Goal: Task Accomplishment & Management: Manage account settings

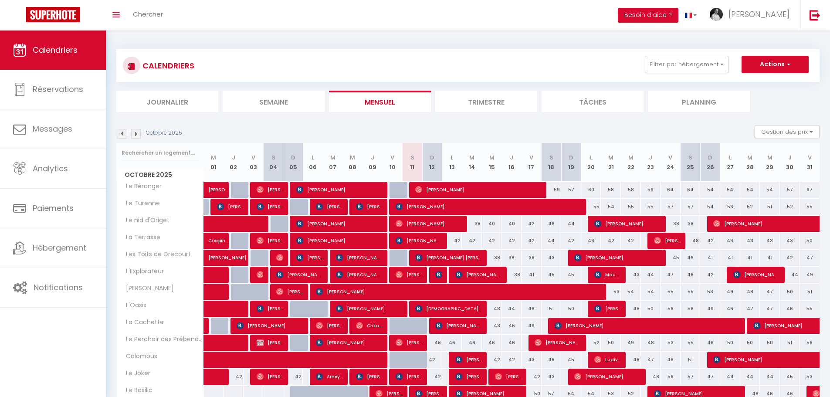
scroll to position [44, 0]
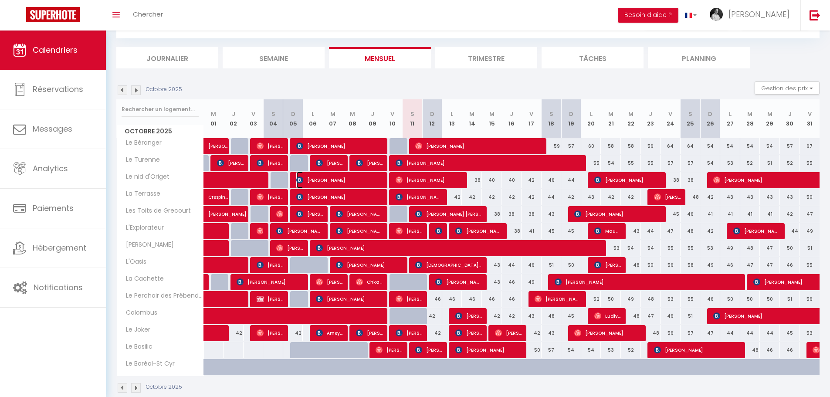
click at [330, 181] on span "[PERSON_NAME]" at bounding box center [339, 180] width 87 height 17
select select "OK"
select select "0"
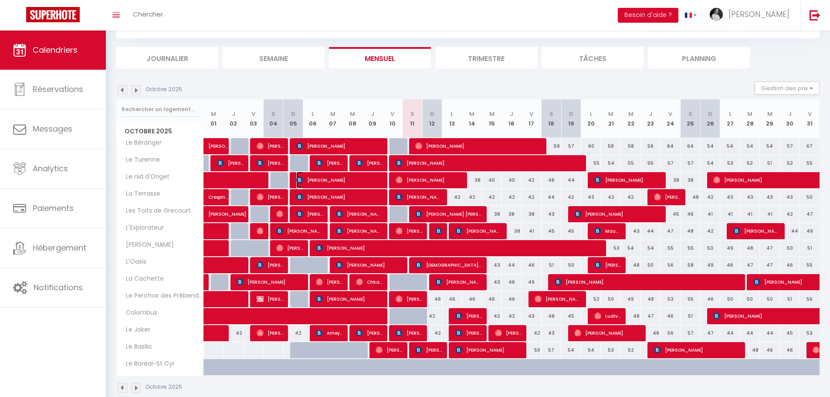
select select "1"
select select
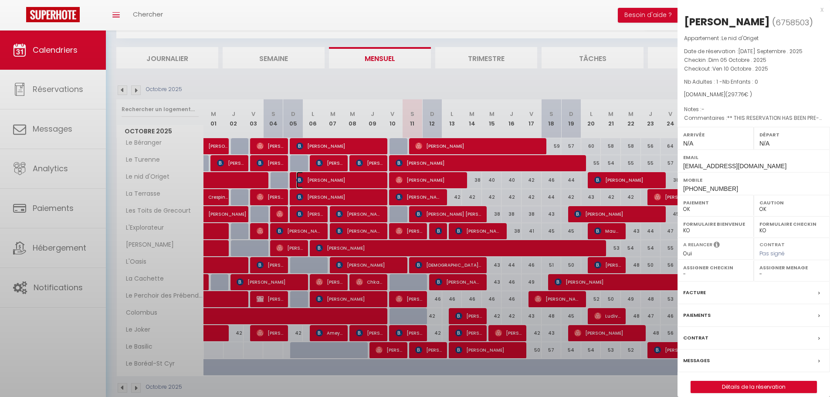
select select "2522"
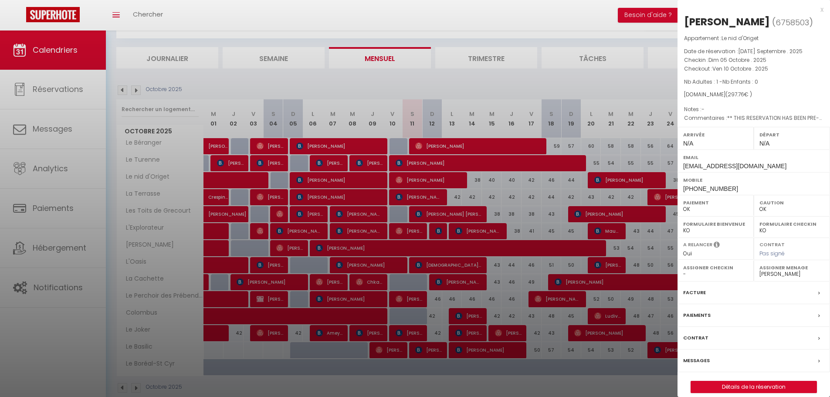
click at [696, 361] on label "Messages" at bounding box center [696, 360] width 27 height 9
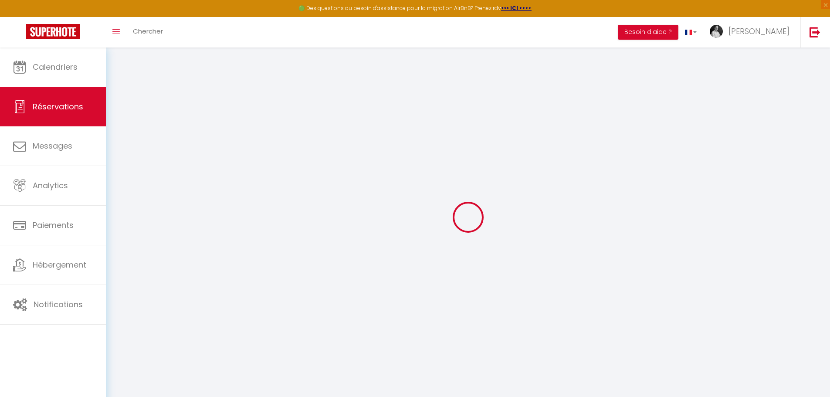
select select
checkbox input "false"
type textarea "** THIS RESERVATION HAS BEEN PRE-PAID ** BOOKING NOTE : Payment charge is EUR 4…"
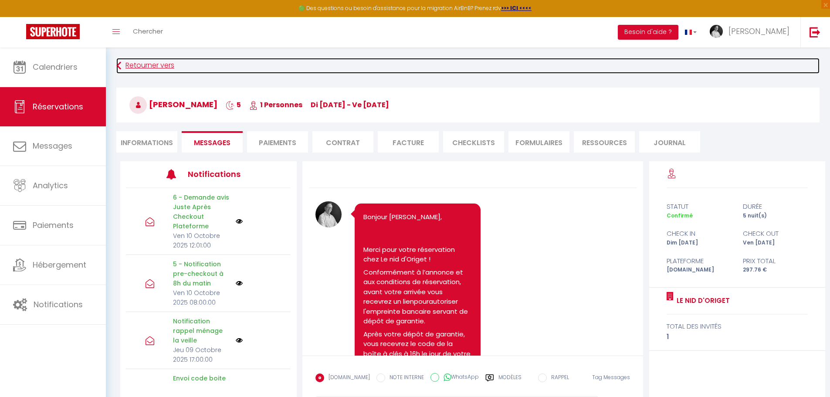
click at [136, 64] on link "Retourner vers" at bounding box center [467, 66] width 703 height 16
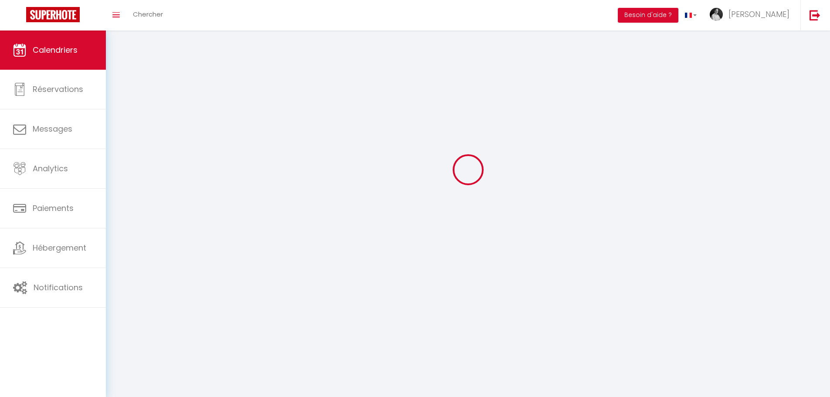
scroll to position [47, 0]
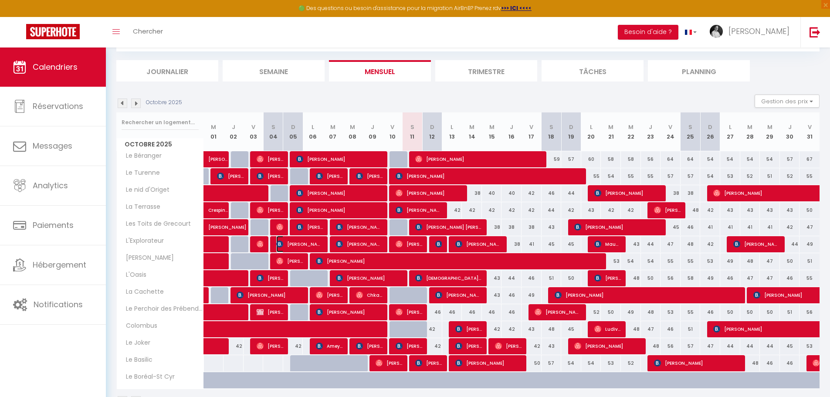
click at [309, 242] on span "[PERSON_NAME]" at bounding box center [299, 244] width 47 height 17
select select "OK"
select select "0"
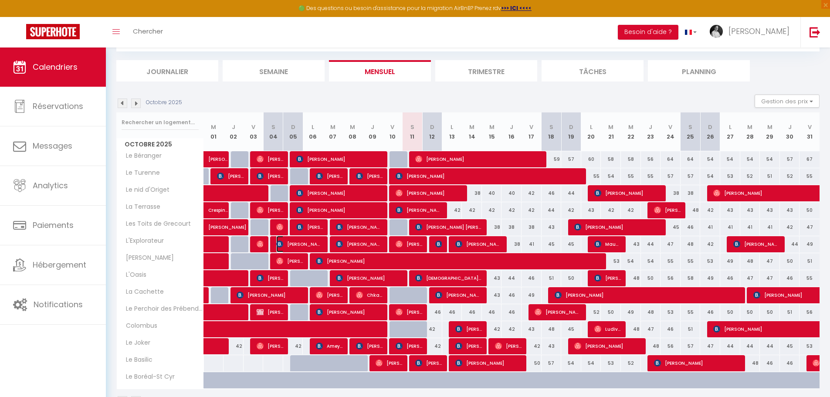
select select "1"
select select
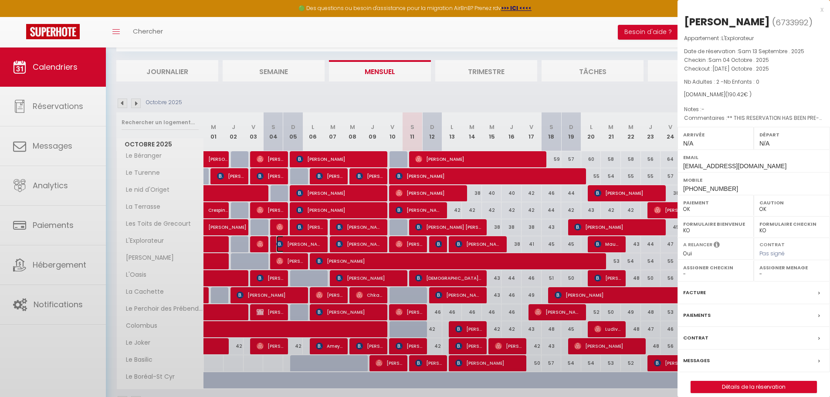
select select "41670"
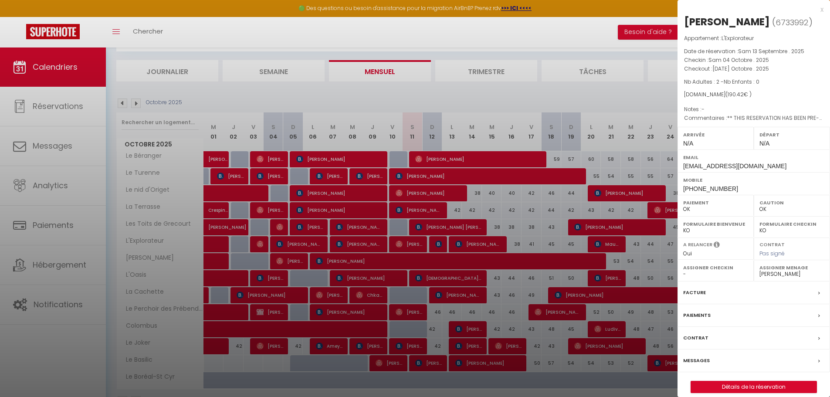
click at [697, 359] on label "Messages" at bounding box center [696, 360] width 27 height 9
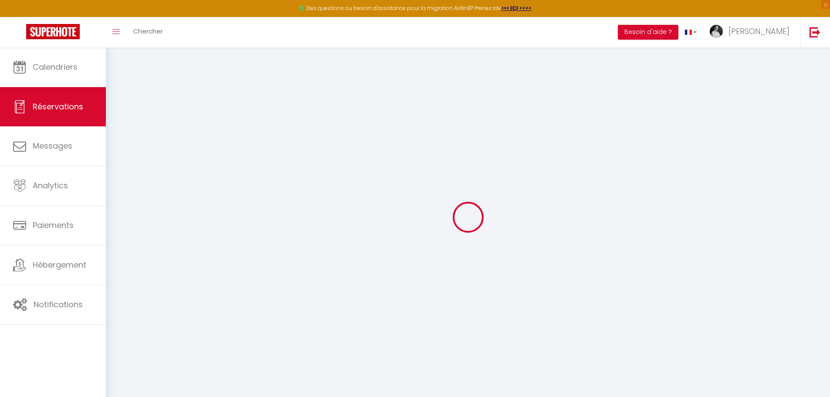
select select
checkbox input "false"
type textarea "** THIS RESERVATION HAS BEEN PRE-PAID ** Reservation has a cancellation grace p…"
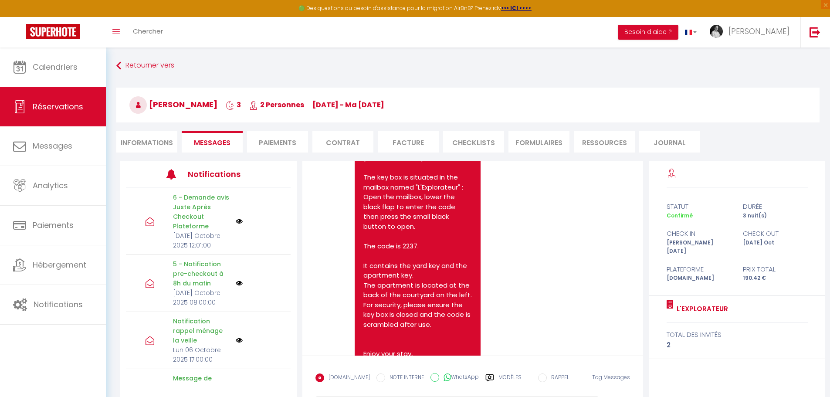
scroll to position [1577, 0]
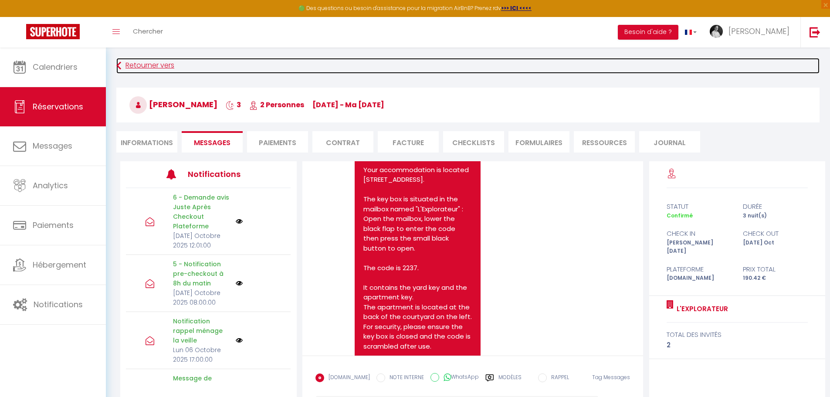
click at [140, 64] on link "Retourner vers" at bounding box center [467, 66] width 703 height 16
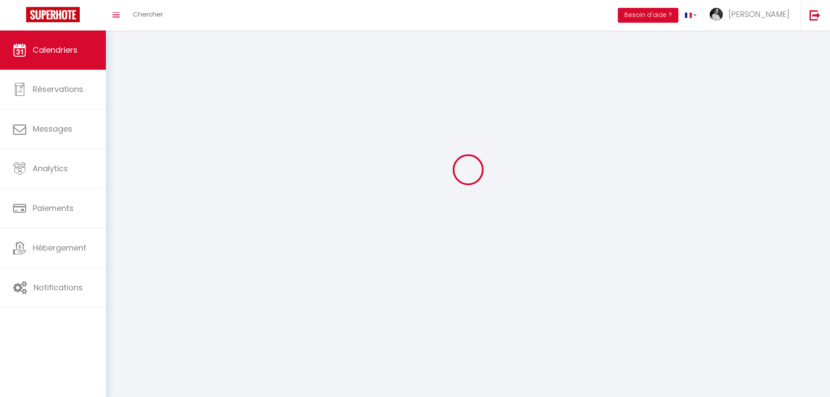
scroll to position [47, 0]
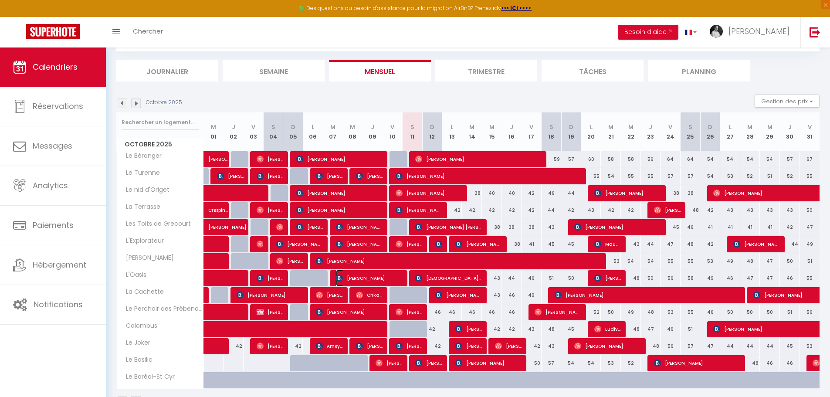
click at [347, 280] on span "[PERSON_NAME]" at bounding box center [369, 278] width 67 height 17
select select "OK"
select select "0"
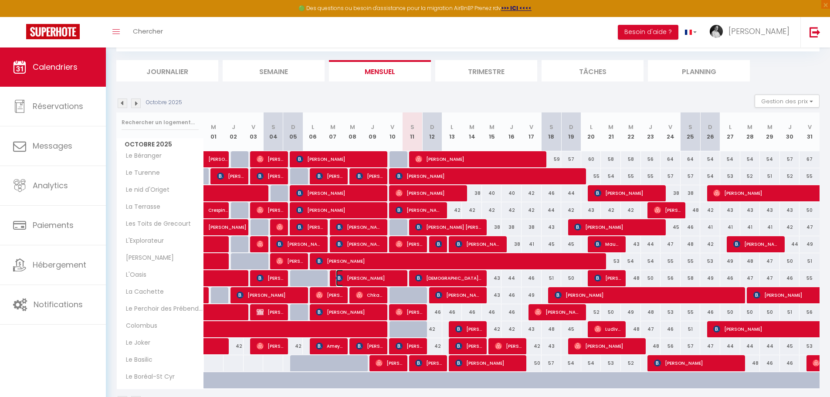
select select "1"
select select
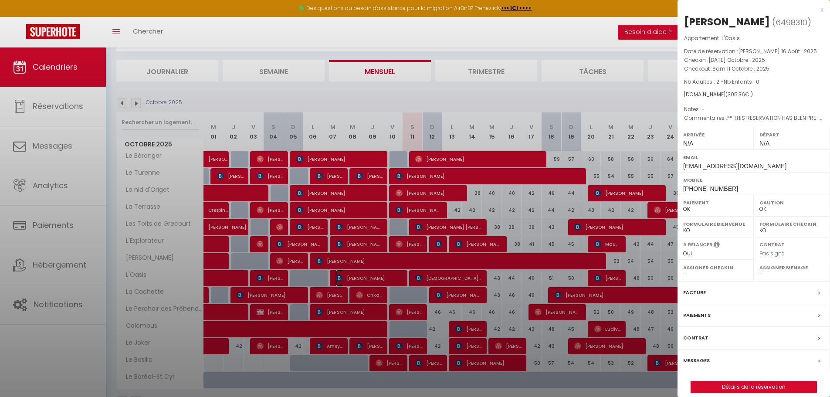
select select "41670"
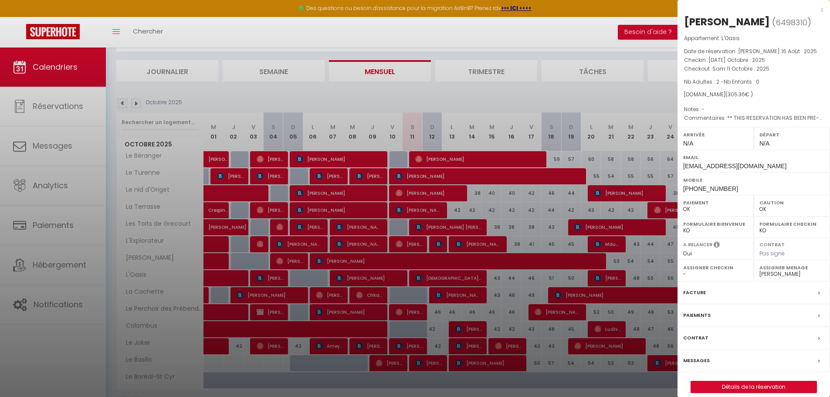
click at [703, 361] on label "Messages" at bounding box center [696, 360] width 27 height 9
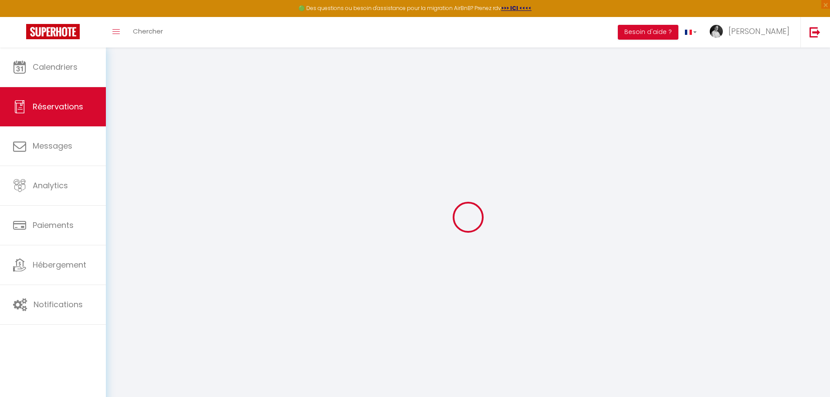
select select
checkbox input "false"
type textarea "** THIS RESERVATION HAS BEEN PRE-PAID ** BOOKING NOTE : Payment charge is EUR 5…"
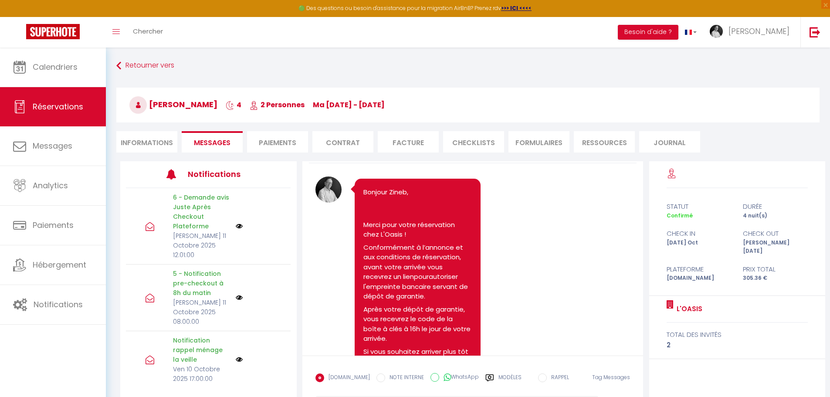
scroll to position [23, 0]
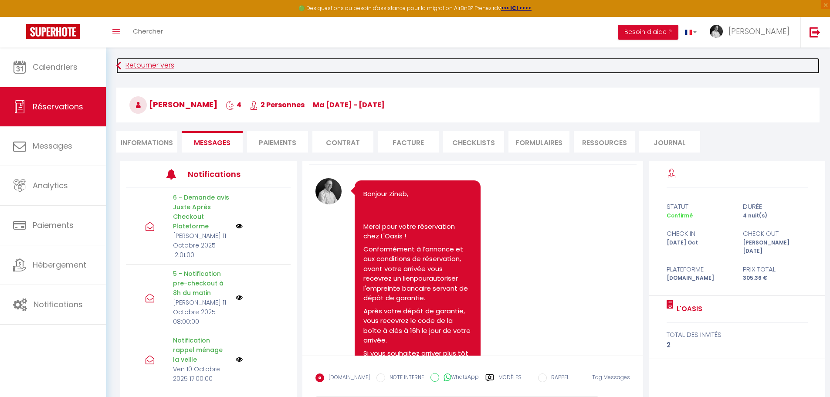
click at [143, 67] on link "Retourner vers" at bounding box center [467, 66] width 703 height 16
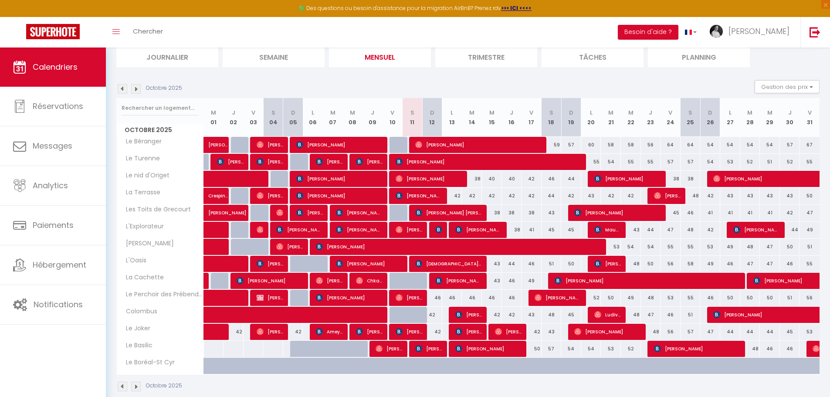
scroll to position [76, 0]
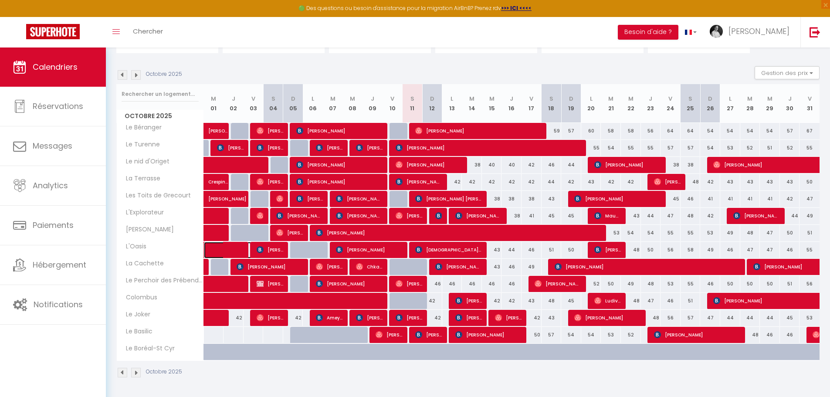
click at [230, 253] on span at bounding box center [237, 250] width 40 height 17
select select "OK"
select select "0"
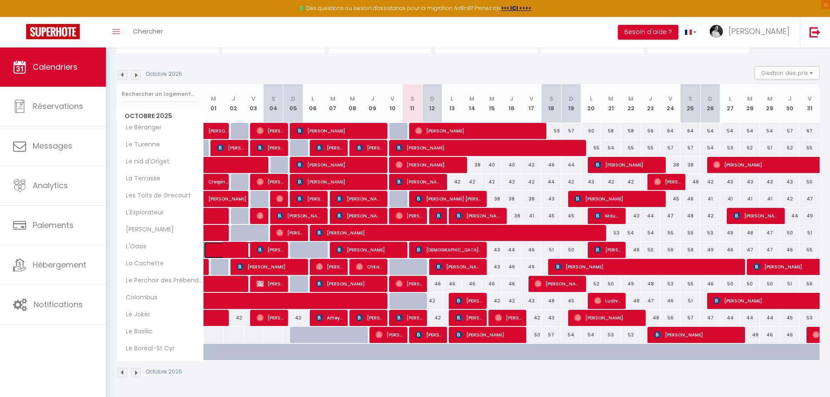
select select "1"
select select
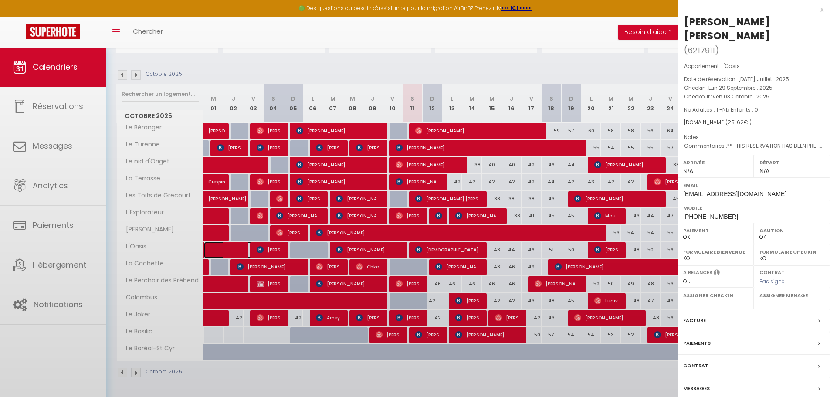
select select "41670"
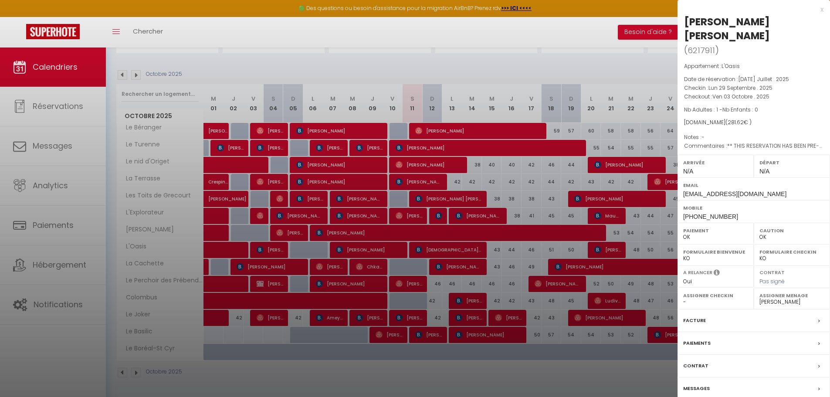
click at [698, 384] on label "Messages" at bounding box center [696, 388] width 27 height 9
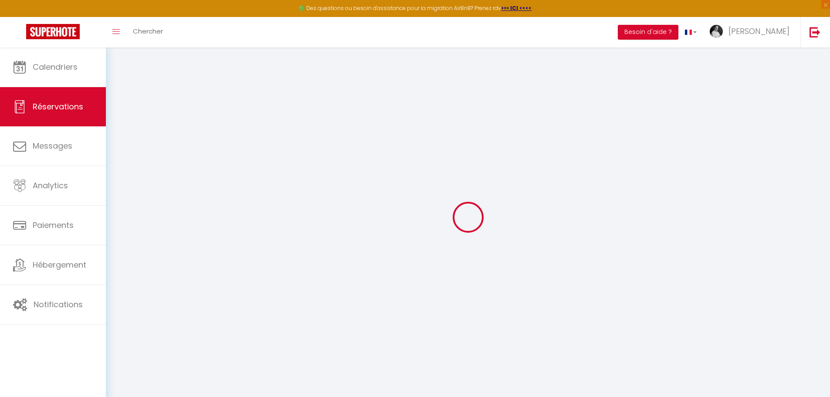
select select
checkbox input "false"
type textarea "** THIS RESERVATION HAS BEEN PRE-PAID ** Je voyage pour affaires et il est poss…"
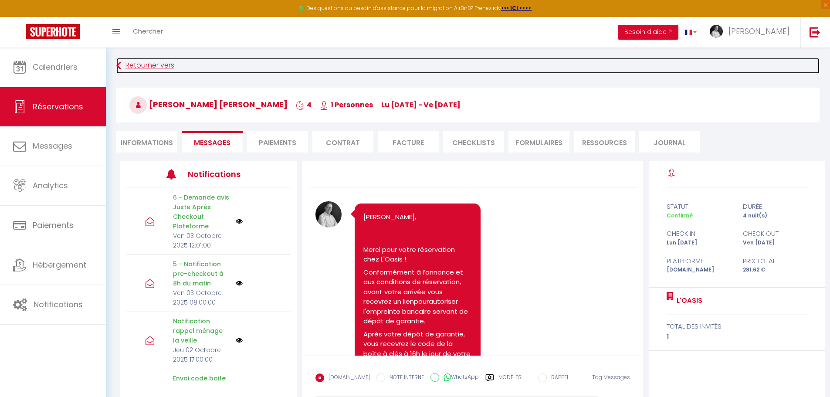
click at [159, 61] on link "Retourner vers" at bounding box center [467, 66] width 703 height 16
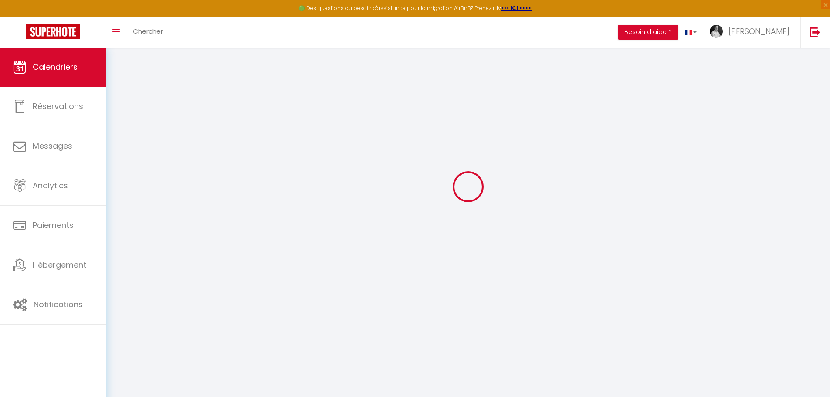
scroll to position [47, 0]
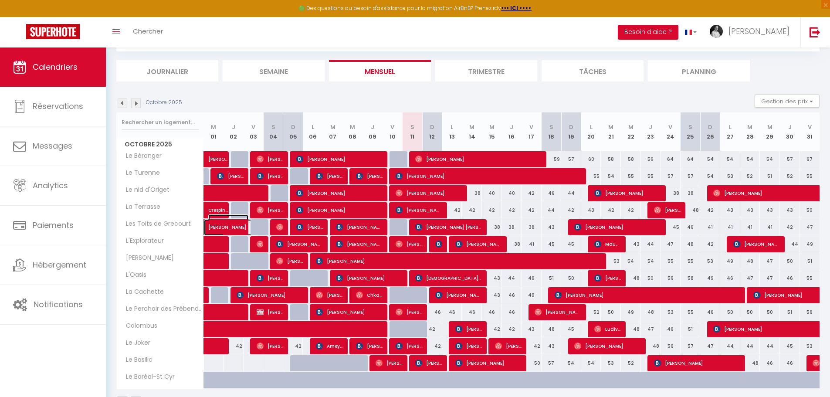
click at [223, 230] on span "[PERSON_NAME]" at bounding box center [228, 222] width 40 height 17
select select "OK"
select select "0"
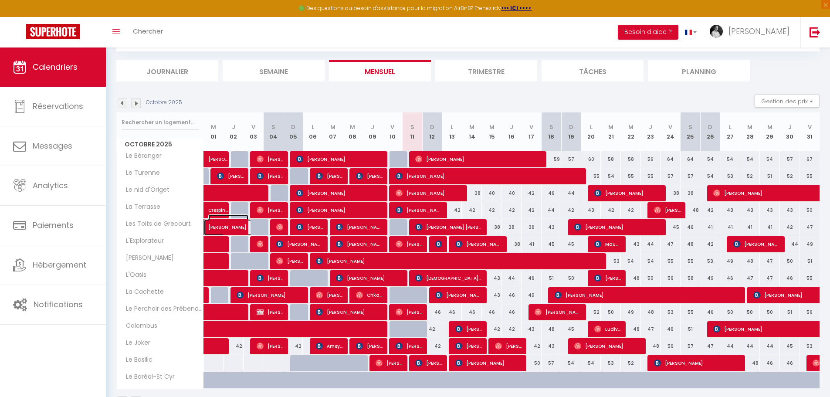
select select "1"
select select
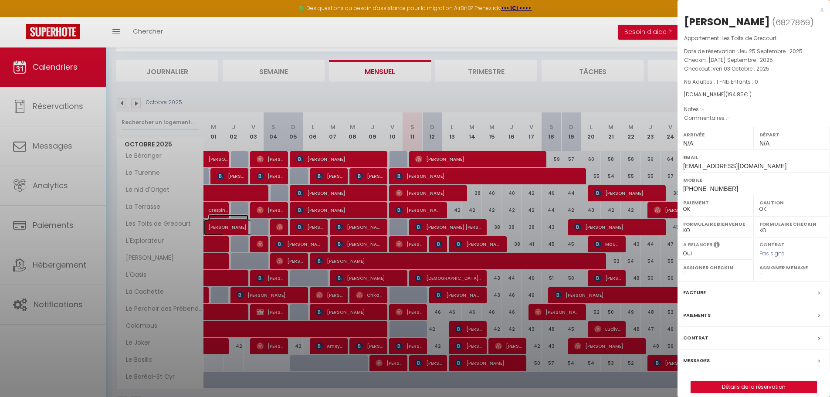
select select "41670"
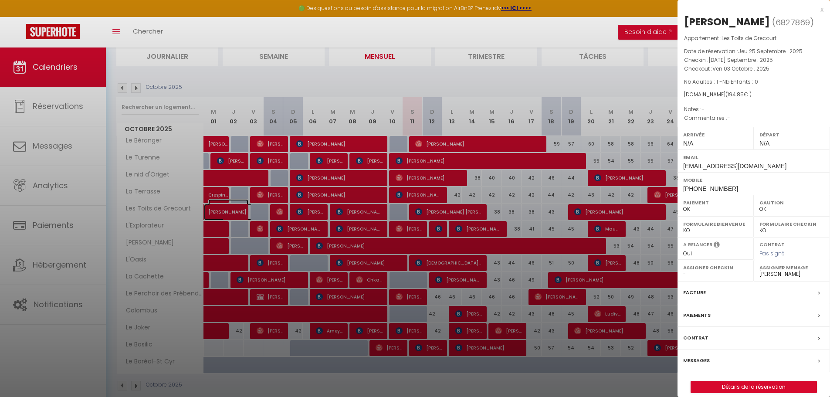
scroll to position [76, 0]
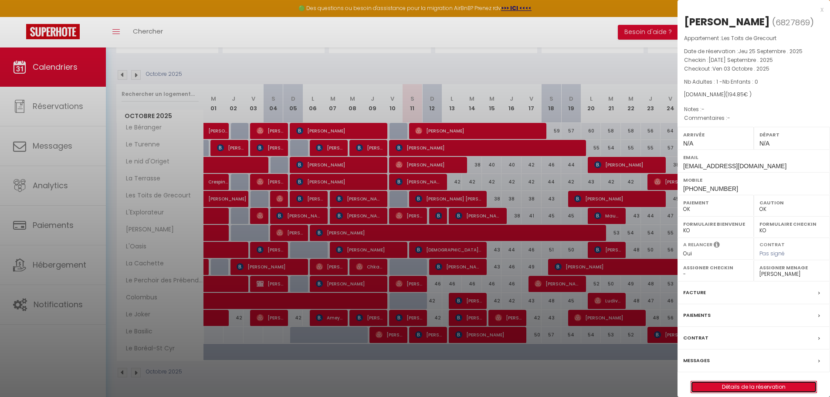
click at [750, 386] on link "Détails de la réservation" at bounding box center [753, 386] width 125 height 11
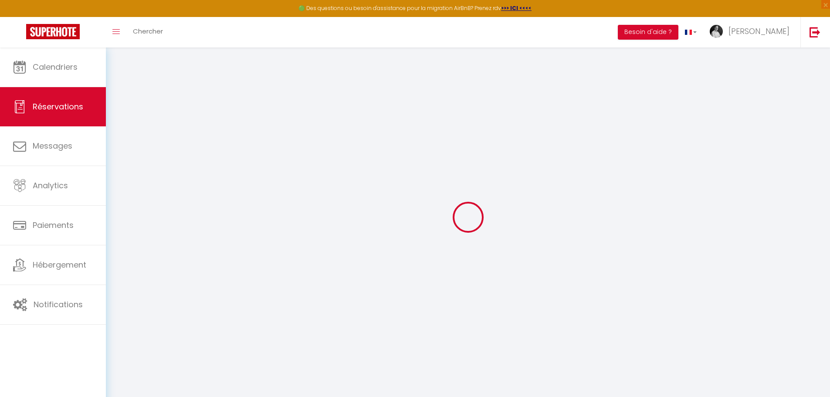
type input "[PERSON_NAME]"
type input "[EMAIL_ADDRESS][DOMAIN_NAME]"
type input "[PHONE_NUMBER]"
select select
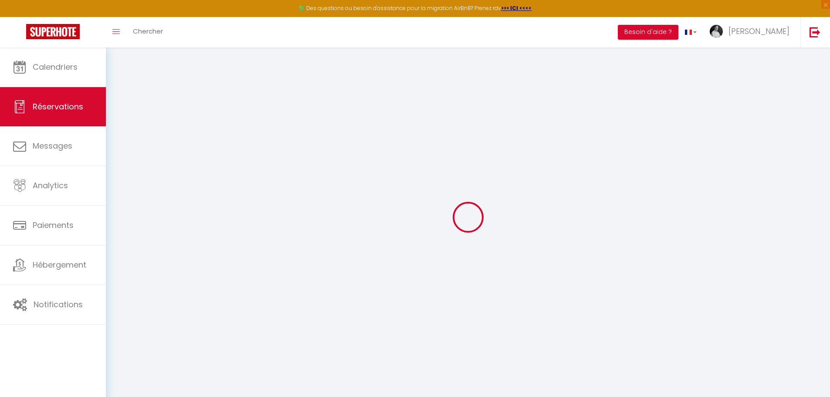
type input "27.9"
select select "60420"
select select "1"
select select
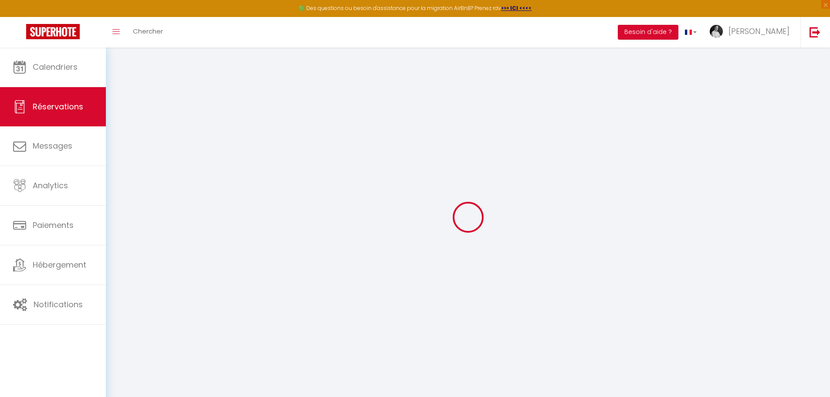
type input "1"
select select "12"
select select
type input "161"
checkbox input "false"
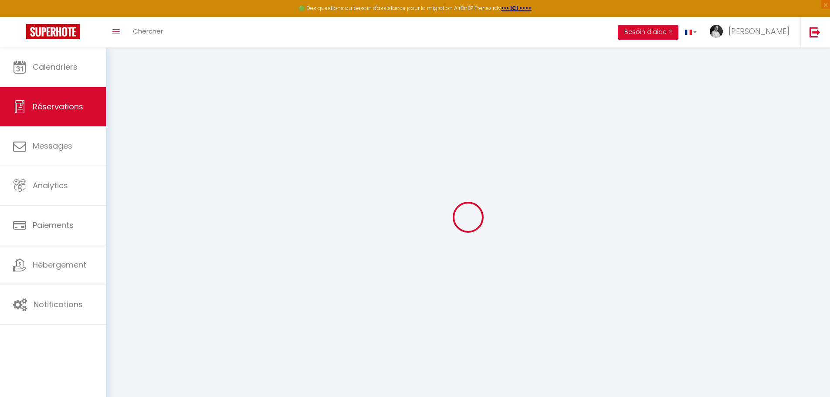
type input "0"
select select "1"
type input "0"
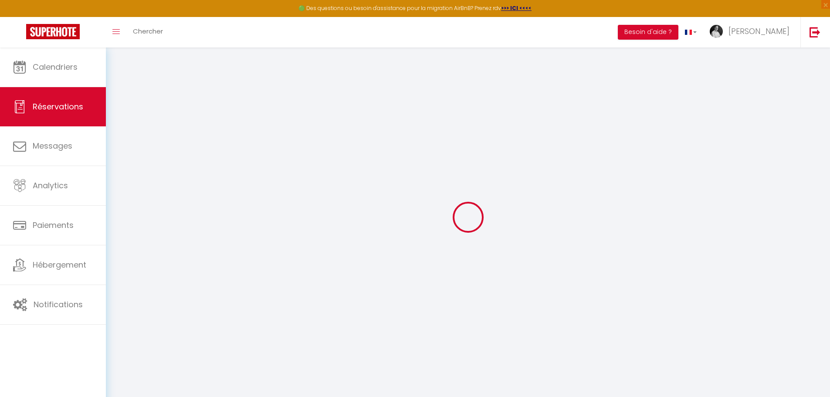
select select
select select "15"
checkbox input "false"
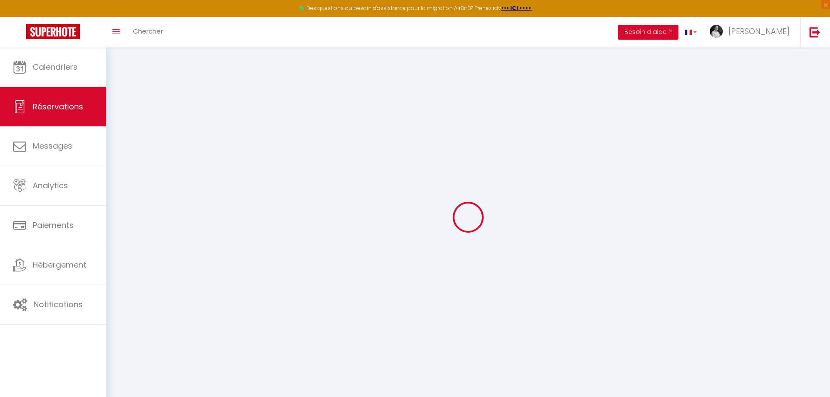
select select
checkbox input "false"
select select
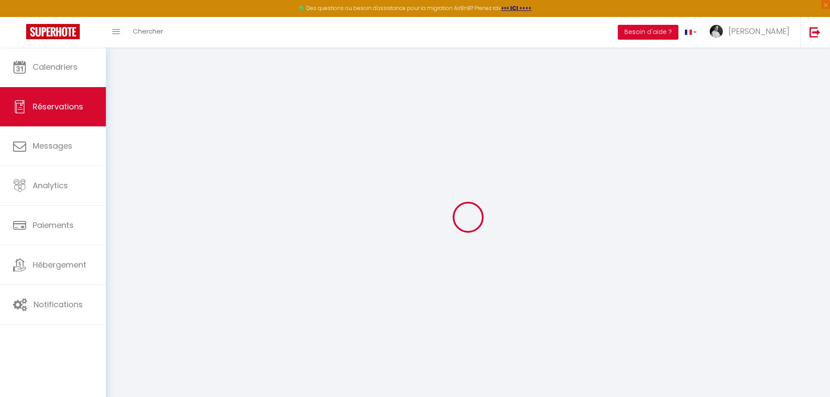
select select
checkbox input "false"
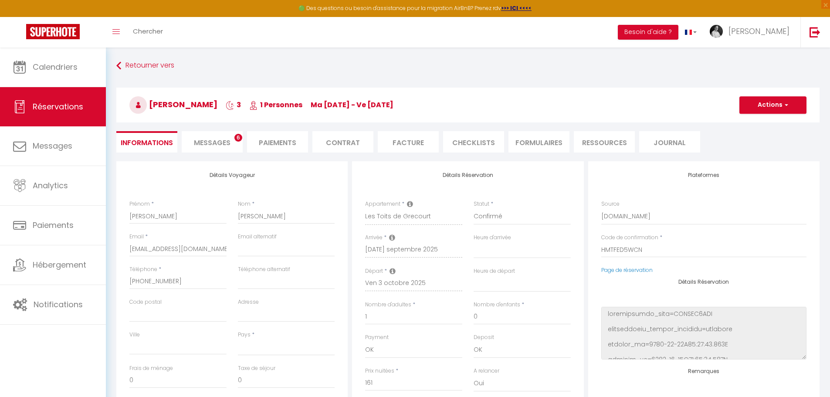
select select
type input "25"
type input "8.85"
select select
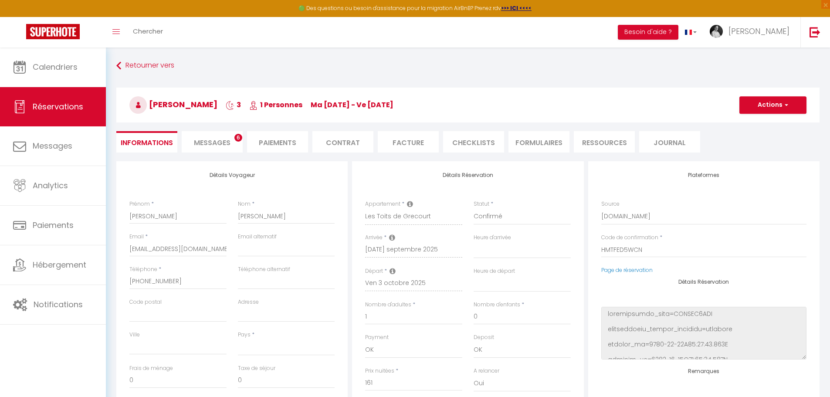
checkbox input "false"
select select
checkbox input "false"
select select
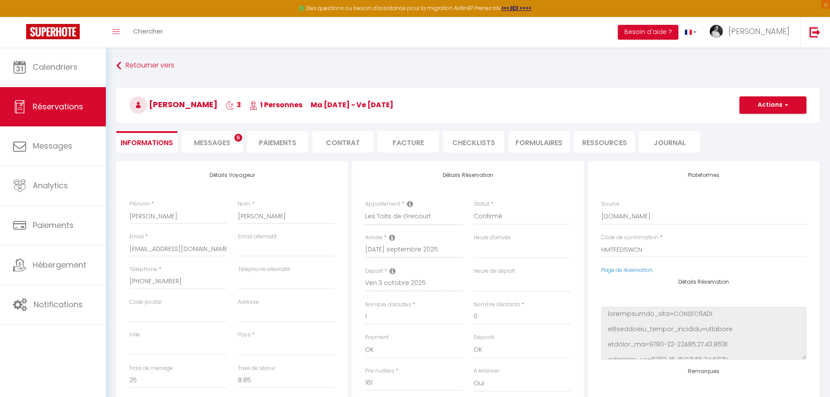
select select
checkbox input "false"
click at [209, 139] on span "Messages" at bounding box center [212, 143] width 37 height 10
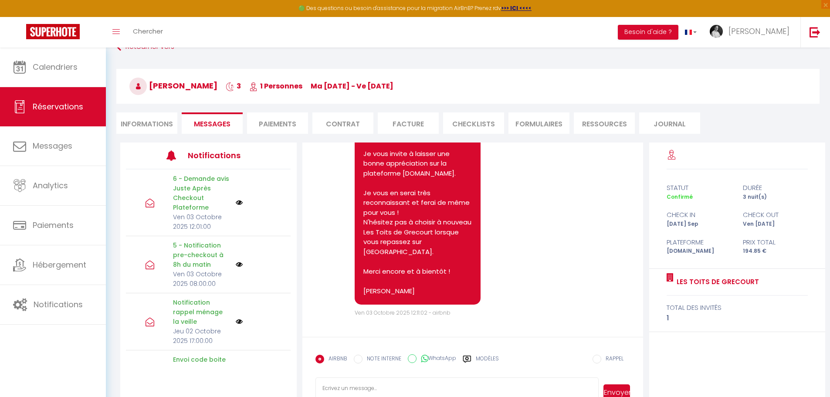
scroll to position [47, 0]
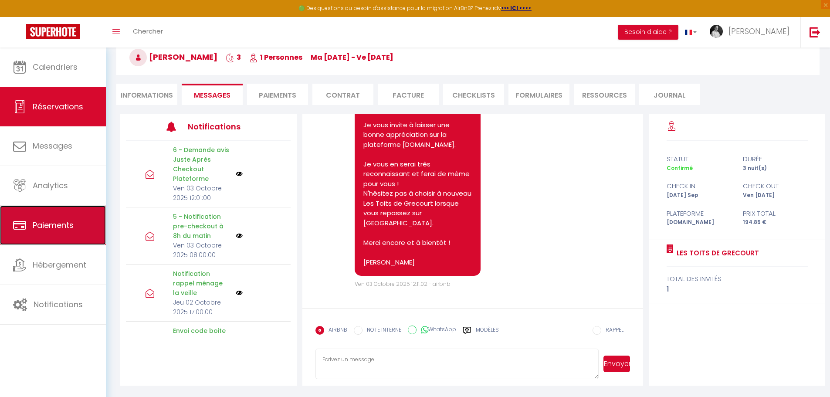
click at [64, 227] on span "Paiements" at bounding box center [53, 225] width 41 height 11
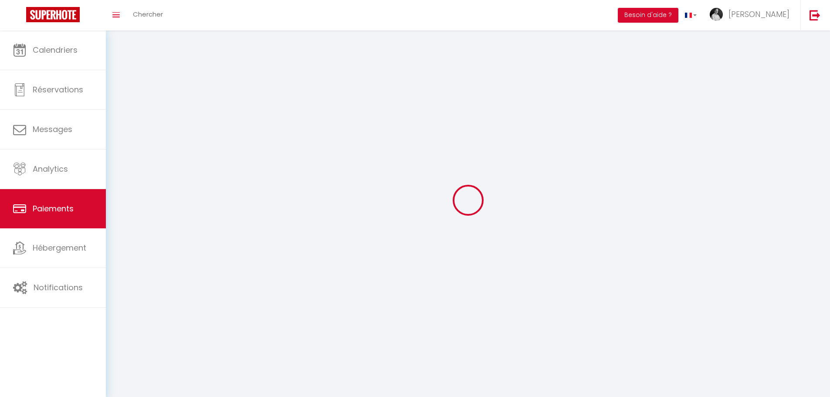
select select "2"
select select "0"
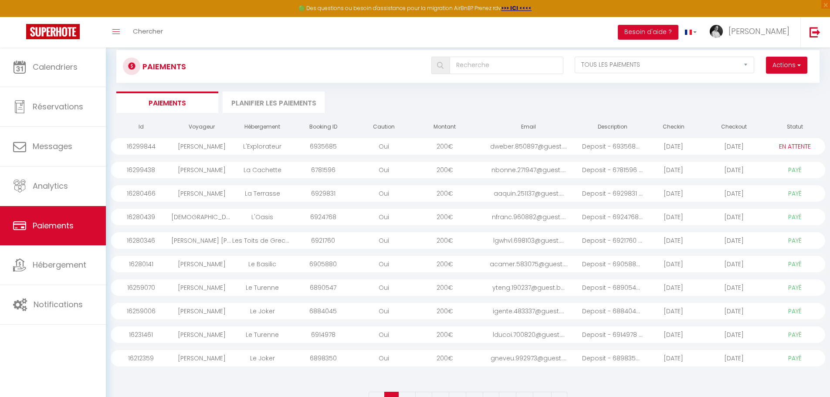
scroll to position [44, 0]
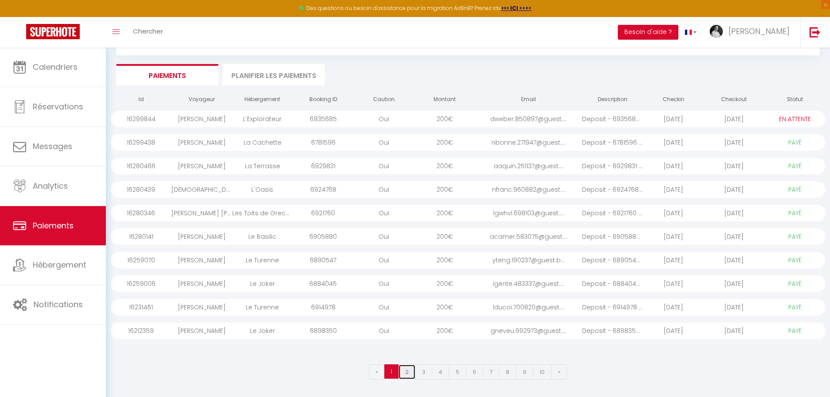
click at [409, 371] on link "2" at bounding box center [406, 371] width 17 height 15
click at [446, 191] on div "45 €" at bounding box center [444, 189] width 61 height 17
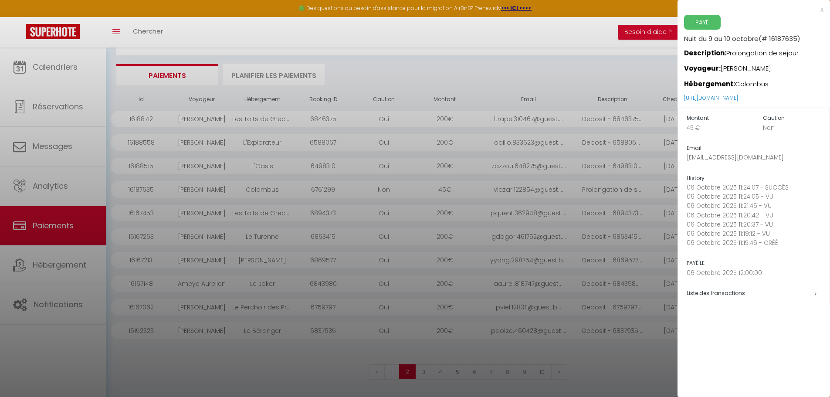
click at [822, 11] on div "x" at bounding box center [750, 9] width 146 height 10
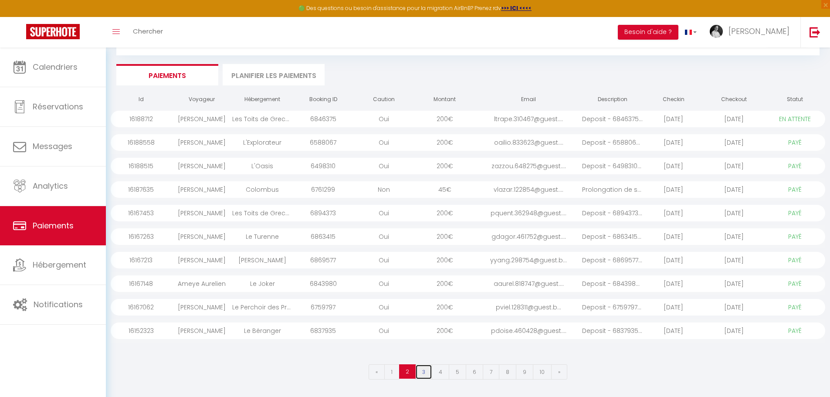
click at [423, 372] on link "3" at bounding box center [423, 371] width 17 height 15
click at [441, 368] on link "4" at bounding box center [440, 371] width 17 height 15
click at [458, 371] on link "5" at bounding box center [457, 371] width 17 height 15
select select "1"
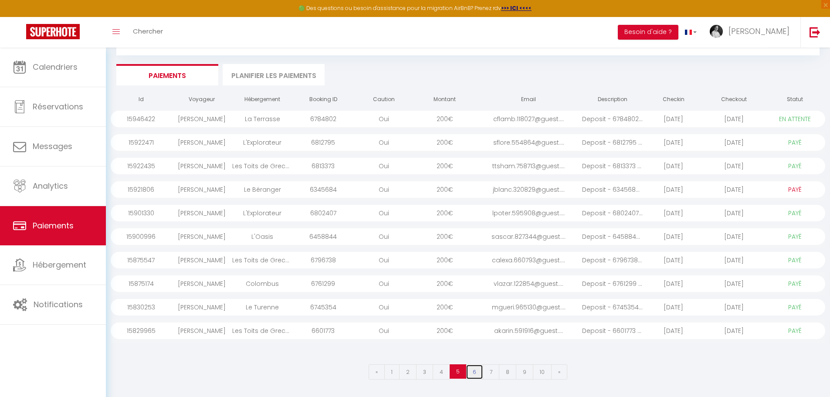
click at [475, 372] on link "6" at bounding box center [474, 371] width 17 height 15
select select "1"
click at [491, 372] on link "7" at bounding box center [491, 371] width 17 height 15
select select "1"
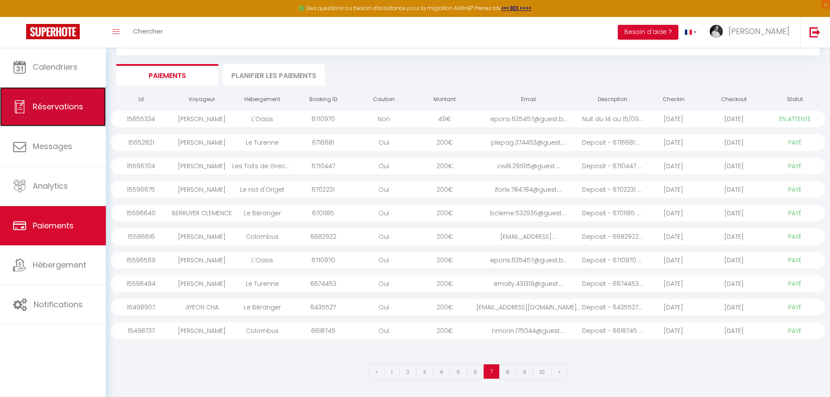
click at [31, 108] on link "Réservations" at bounding box center [53, 106] width 106 height 39
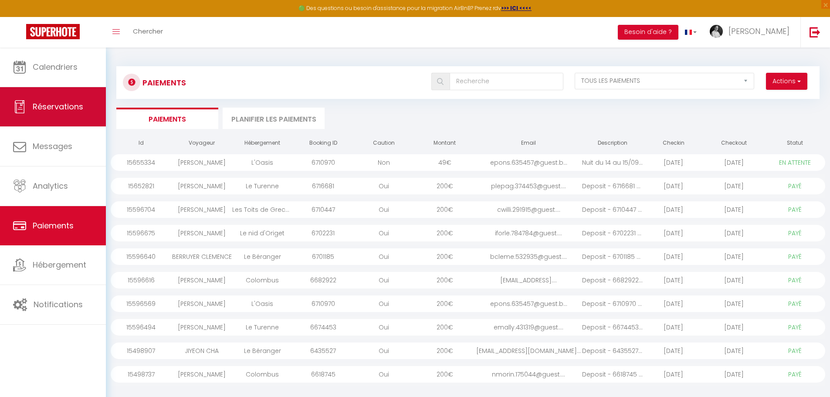
select select "not_cancelled"
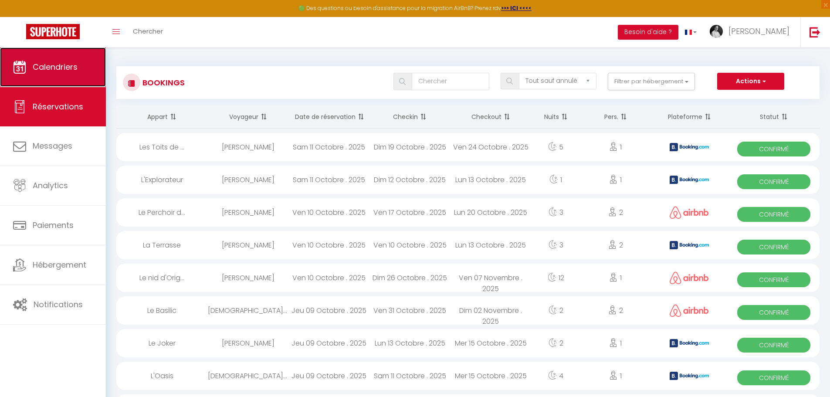
click at [57, 70] on span "Calendriers" at bounding box center [55, 66] width 45 height 11
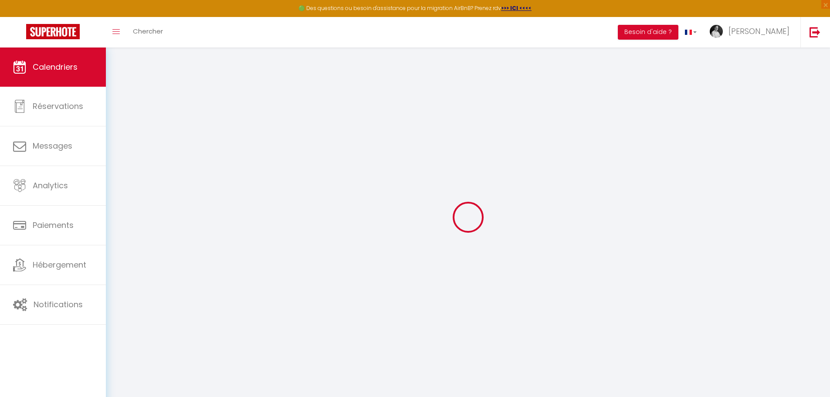
select select
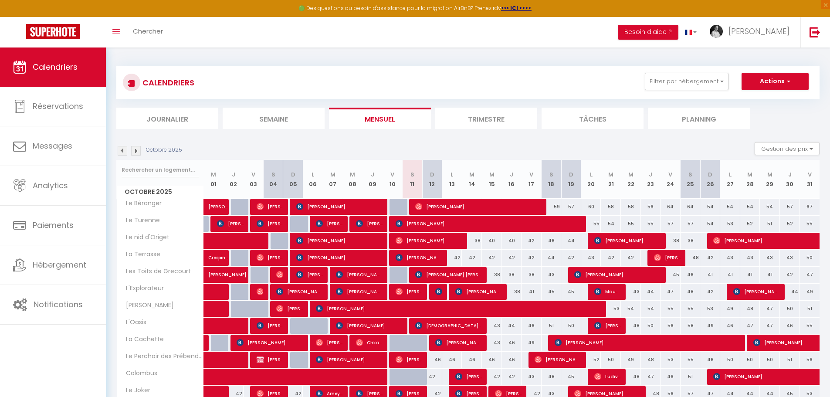
scroll to position [76, 0]
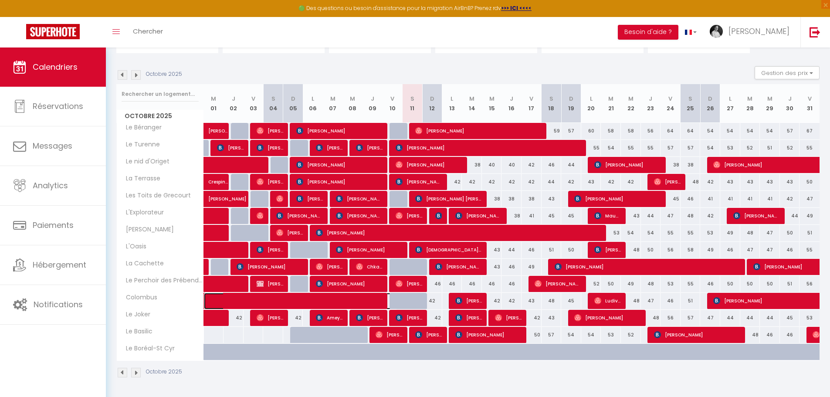
click at [305, 303] on span at bounding box center [307, 301] width 180 height 17
select select "OK"
select select "0"
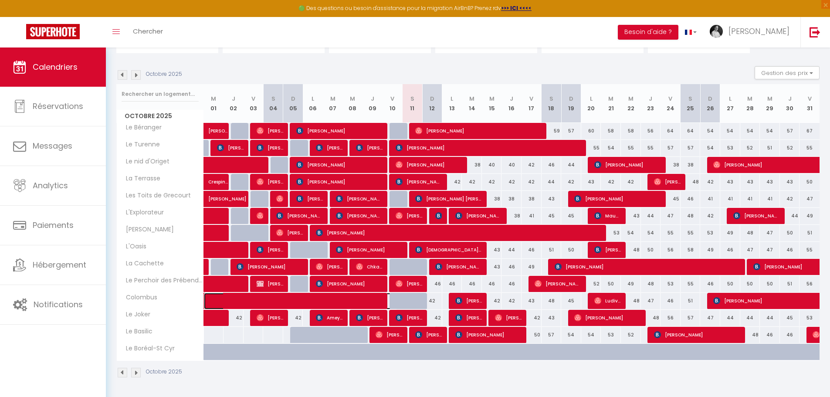
select select "1"
select select
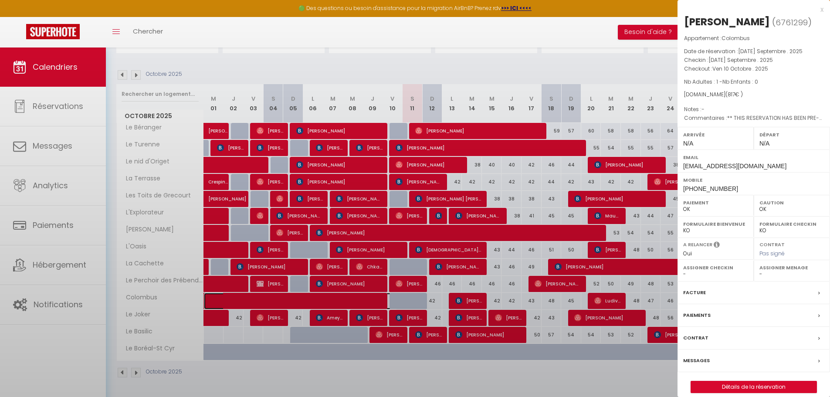
select select "52188"
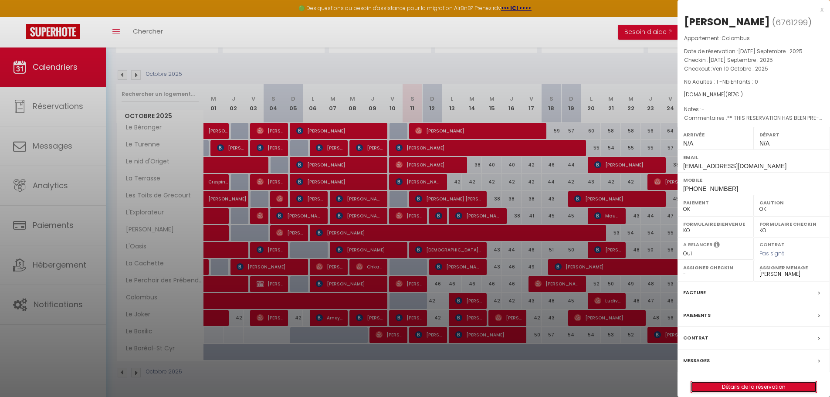
click at [720, 385] on link "Détails de la réservation" at bounding box center [753, 386] width 125 height 11
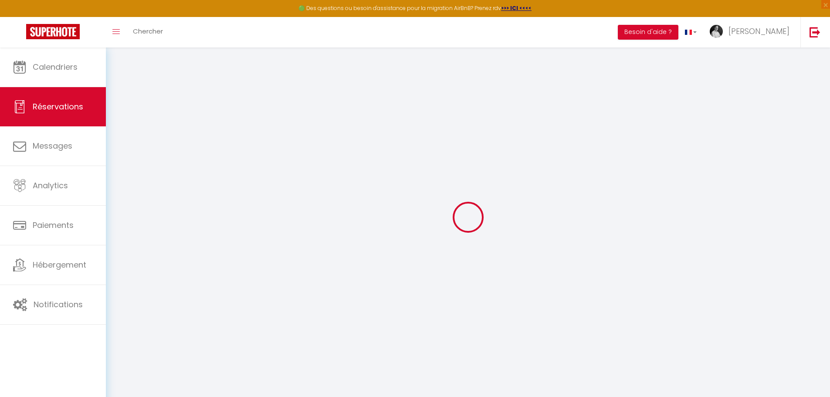
select select
checkbox input "false"
type textarea "** THIS RESERVATION HAS BEEN PRE-PAID ** BOOKING NOTE : Payment charge is EUR 1…"
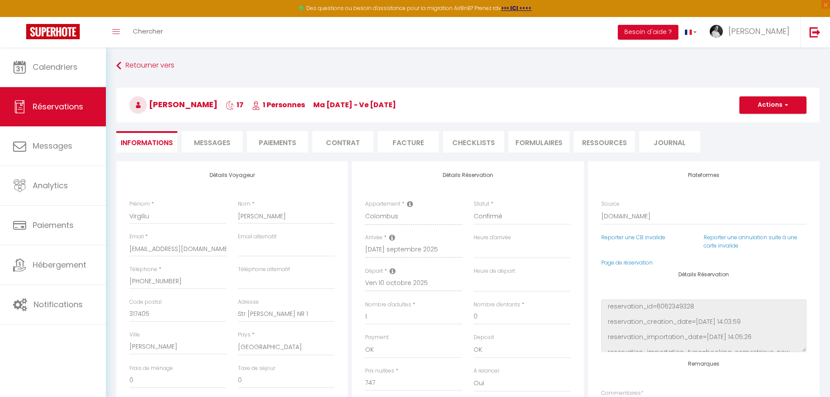
type input "25"
select select
checkbox input "false"
select select
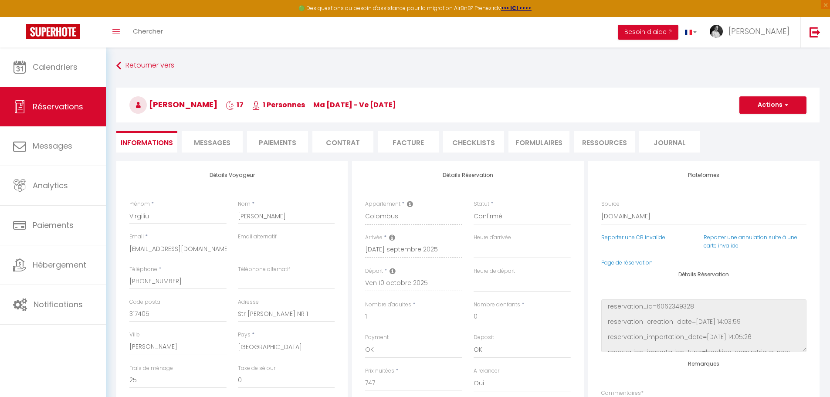
select select
checkbox input "false"
click at [406, 142] on li "Facture" at bounding box center [408, 141] width 61 height 21
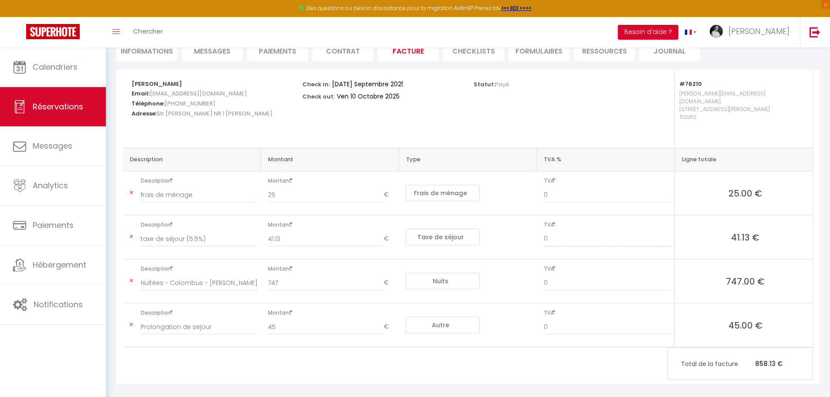
scroll to position [93, 0]
click at [130, 277] on icon at bounding box center [131, 279] width 3 height 5
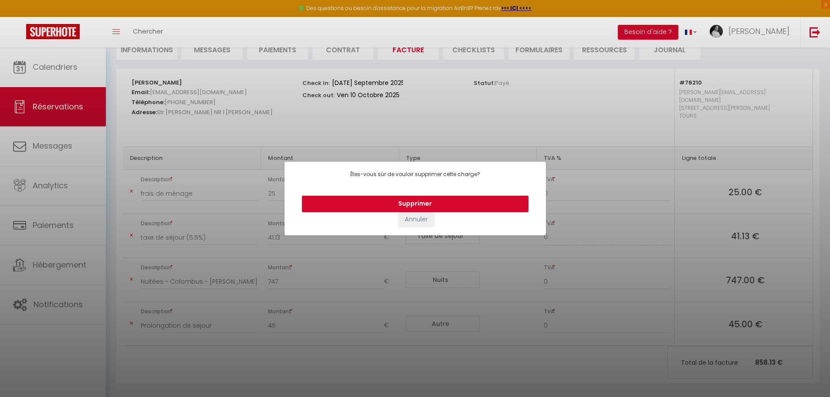
click at [375, 201] on button "Supprimer" at bounding box center [415, 204] width 227 height 17
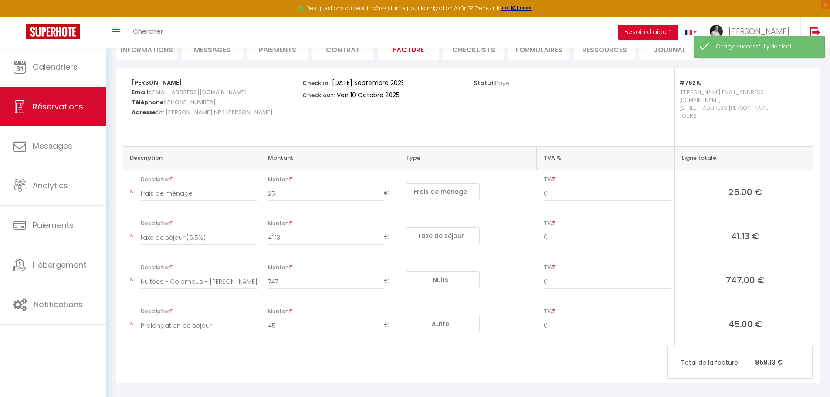
scroll to position [49, 0]
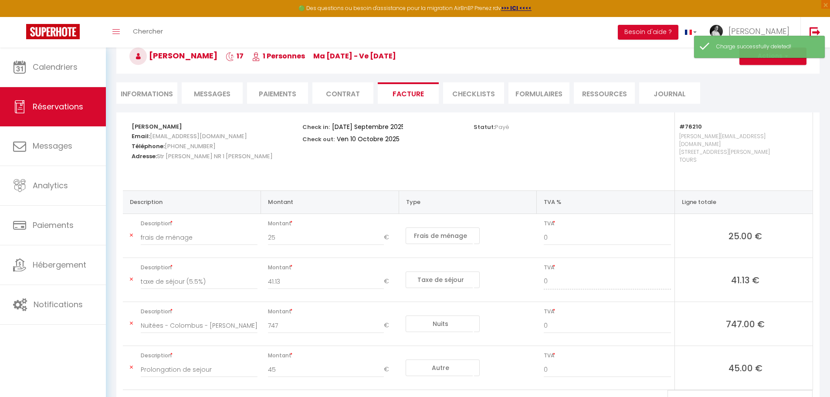
select select "other"
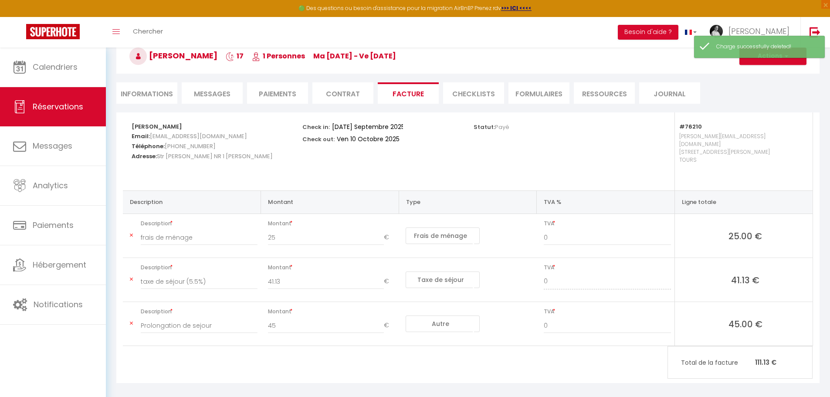
click at [131, 233] on icon at bounding box center [131, 235] width 3 height 5
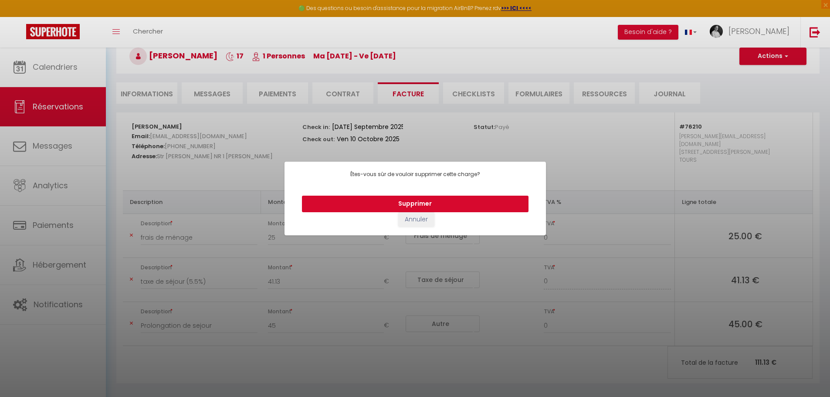
click at [375, 204] on button "Supprimer" at bounding box center [415, 204] width 227 height 17
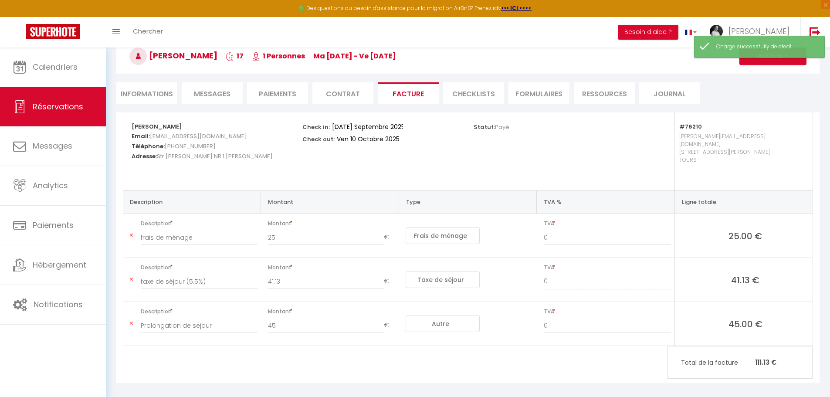
type input "taxe de séjour (5.5%)"
type input "41.13"
select select "taxes"
select select "other"
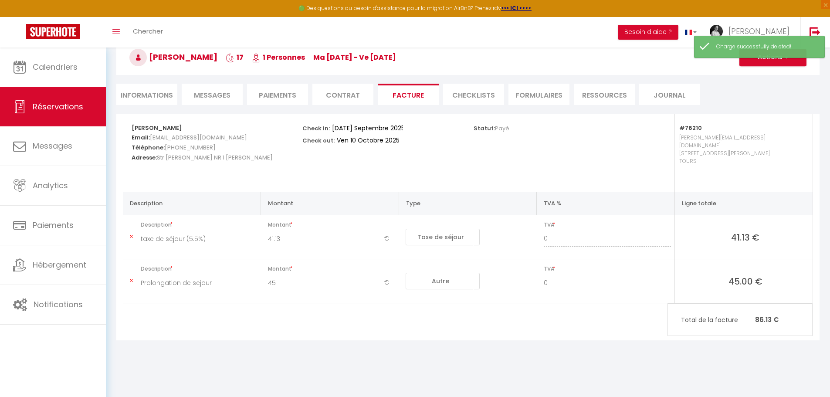
click at [132, 234] on icon at bounding box center [131, 236] width 3 height 5
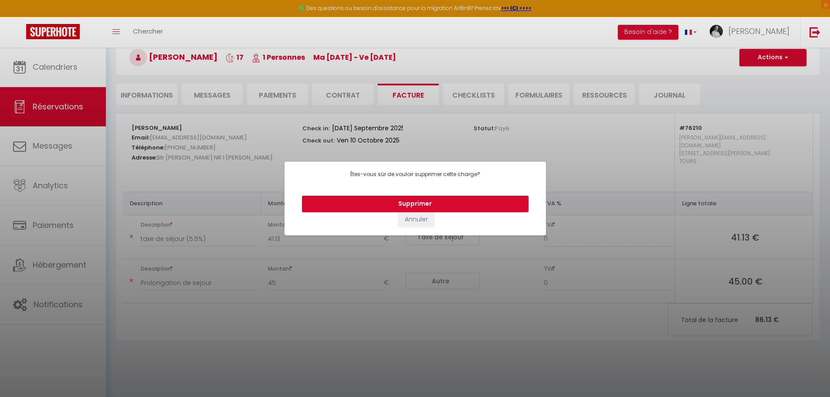
click at [428, 205] on button "Supprimer" at bounding box center [415, 204] width 227 height 17
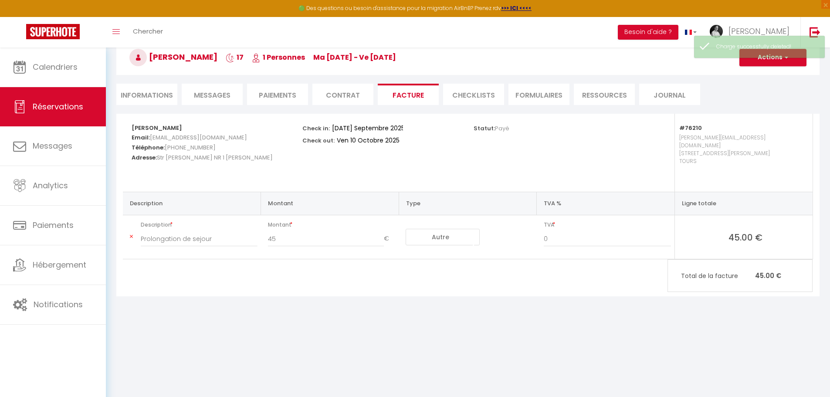
click at [447, 231] on select "Nuits Frais de ménage Taxe de séjour Autre Frais de service hôte Frais de paiem…" at bounding box center [443, 237] width 74 height 17
select select "nights"
click at [406, 229] on select "Nuits Frais de ménage Taxe de séjour Autre Frais de service hôte Frais de paiem…" at bounding box center [443, 237] width 74 height 17
click at [786, 60] on span "button" at bounding box center [784, 58] width 5 height 8
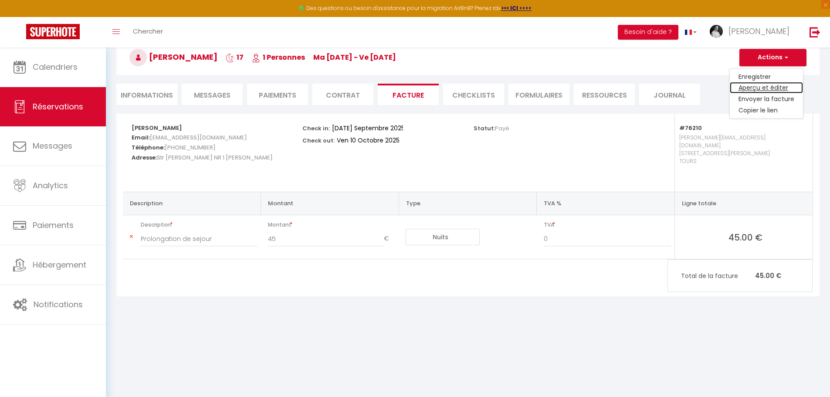
click at [774, 87] on link "Aperçu et éditer" at bounding box center [766, 87] width 73 height 11
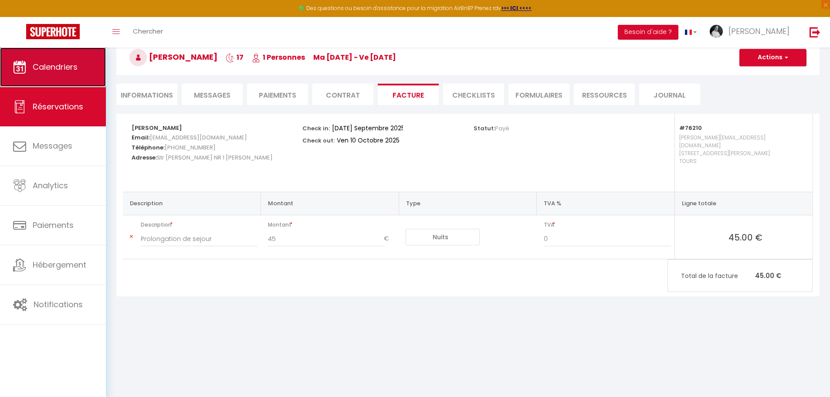
click at [64, 73] on link "Calendriers" at bounding box center [53, 66] width 106 height 39
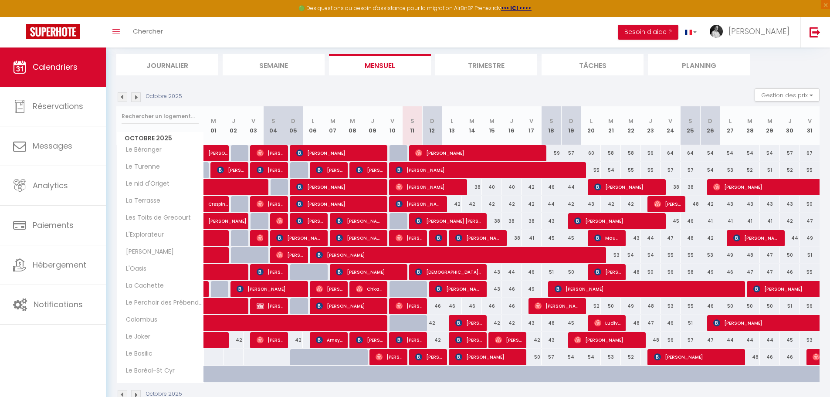
scroll to position [32, 0]
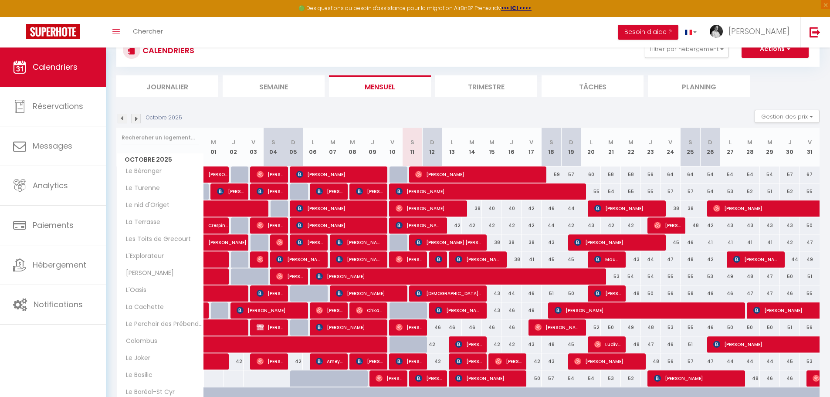
click at [121, 118] on img at bounding box center [123, 119] width 10 height 10
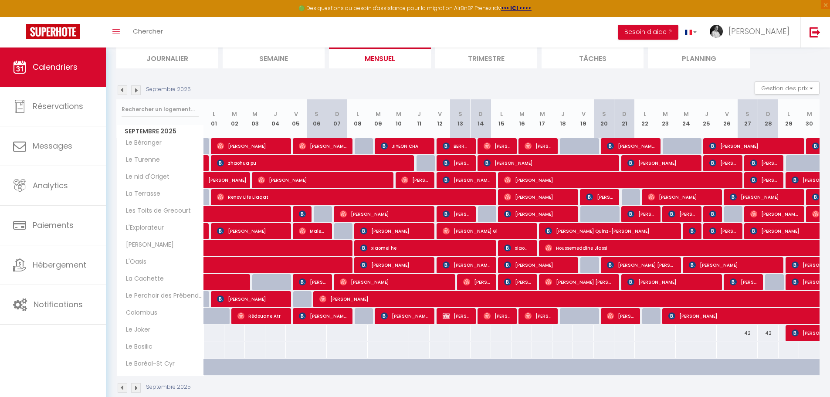
scroll to position [76, 0]
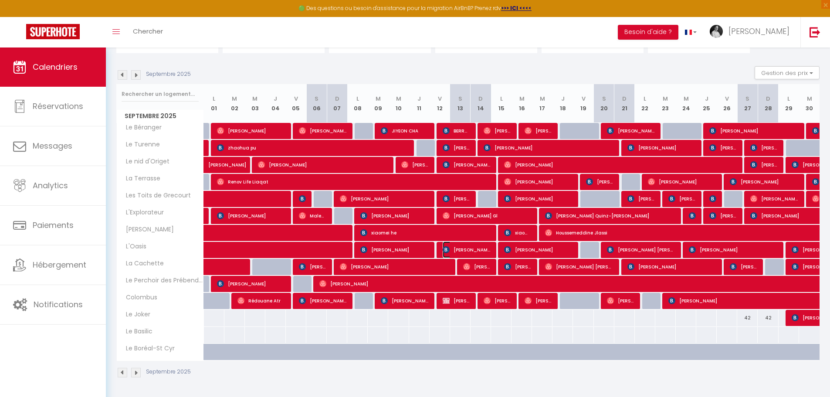
click at [478, 251] on span "[PERSON_NAME]" at bounding box center [467, 249] width 48 height 17
select select "OK"
select select "0"
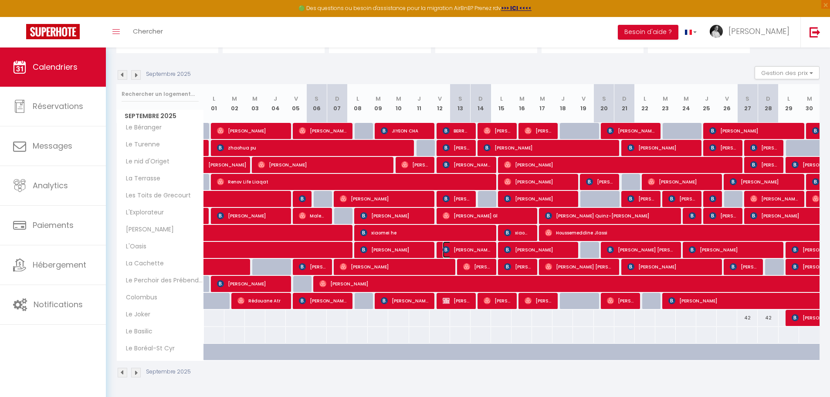
select select "1"
select select
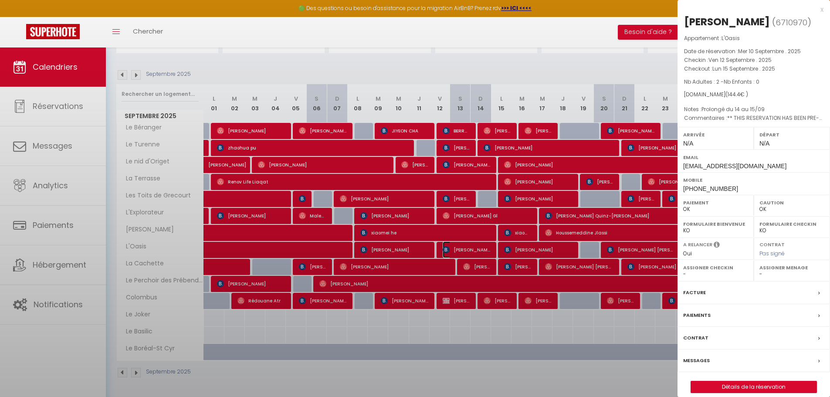
select select "41670"
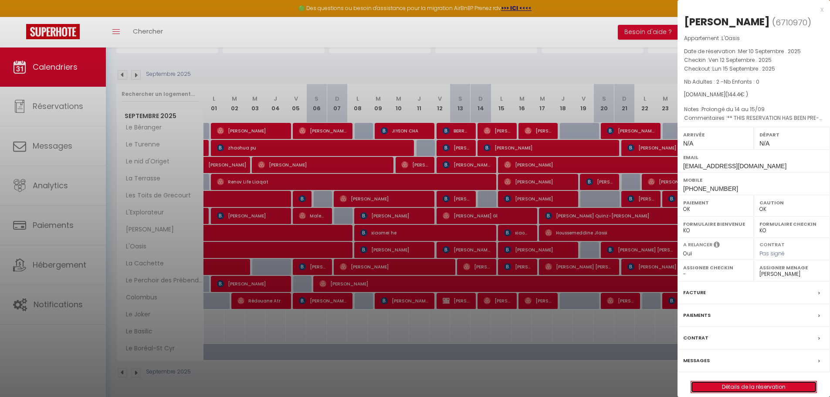
click at [721, 387] on link "Détails de la réservation" at bounding box center [753, 386] width 125 height 11
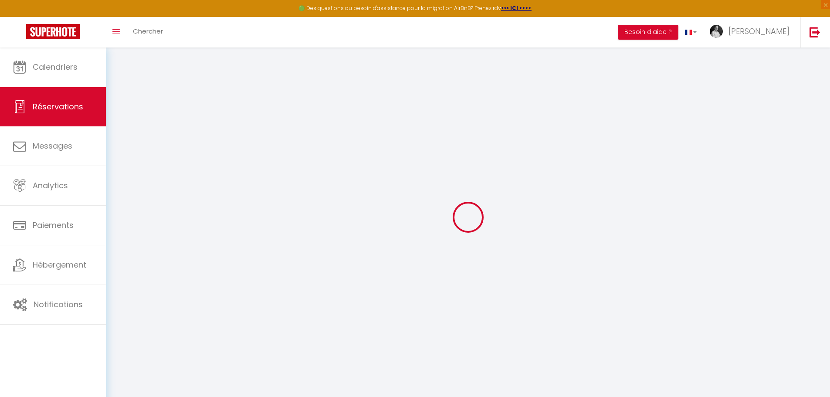
select select "cleaning"
select select "taxes"
select select "other"
select select
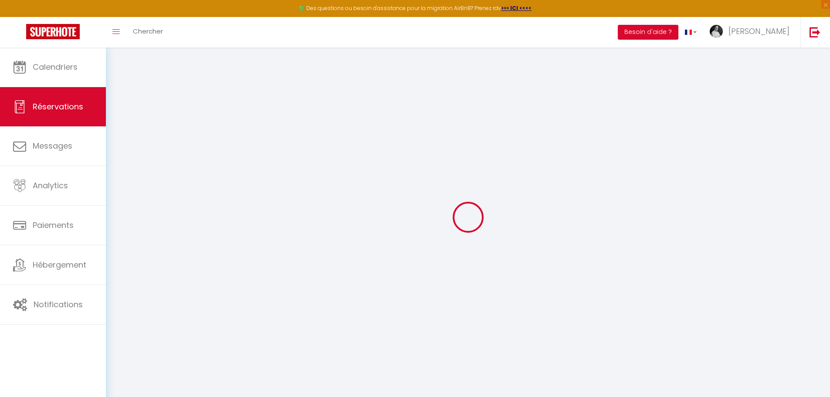
checkbox input "false"
type textarea "** THIS RESERVATION HAS BEEN PRE-PAID ** BOOKING NOTE : Payment charge is EUR 1…"
type textarea "Prolongé du 14 au 15/09"
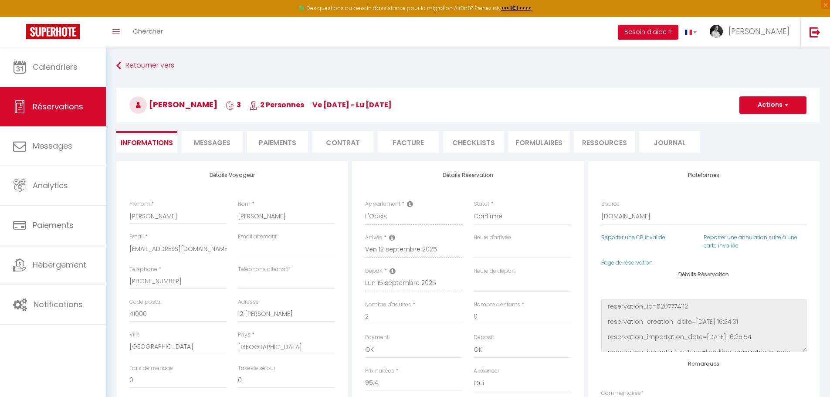
select select
checkbox input "false"
select select
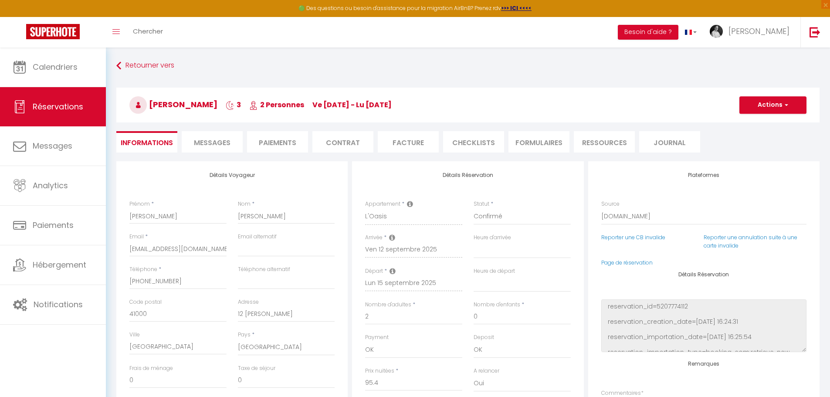
click at [401, 138] on li "Facture" at bounding box center [408, 141] width 61 height 21
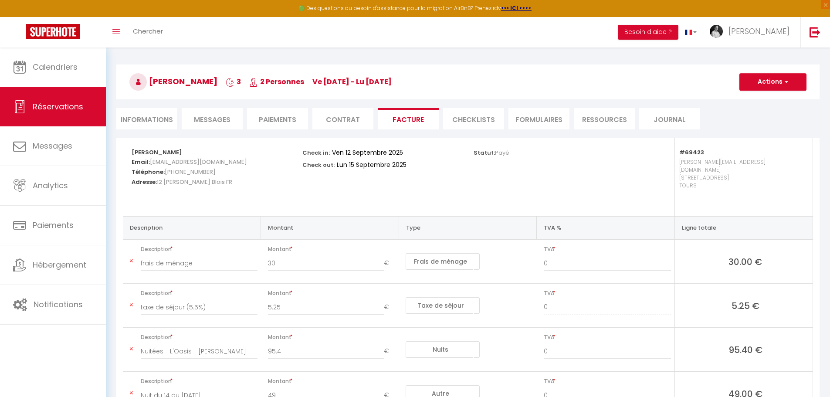
scroll to position [87, 0]
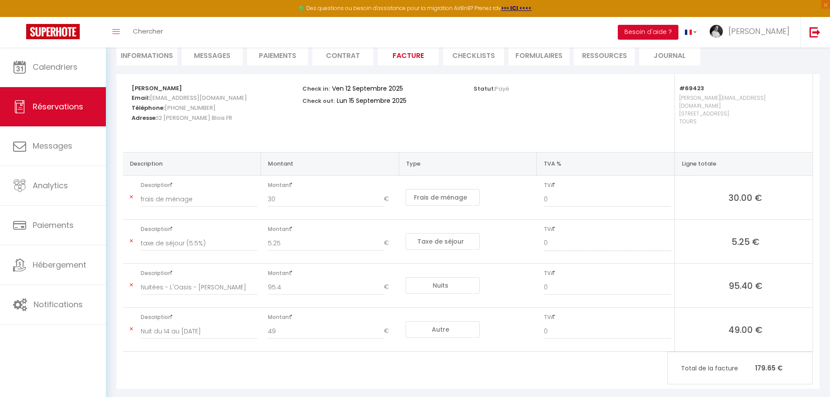
click at [132, 194] on icon at bounding box center [131, 196] width 3 height 5
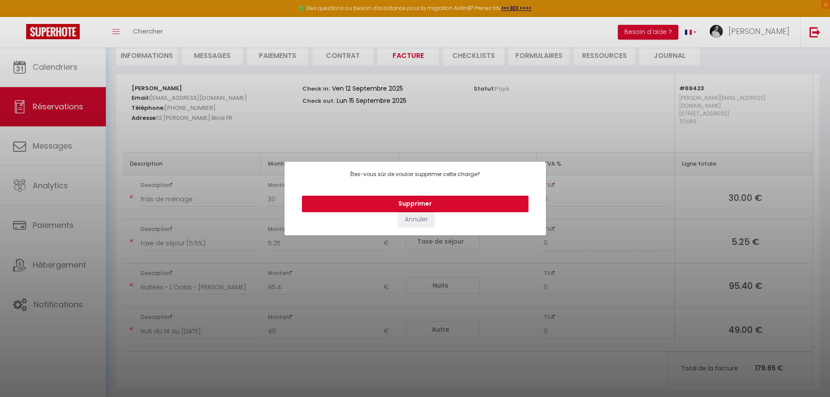
click at [433, 206] on button "Supprimer" at bounding box center [415, 204] width 227 height 17
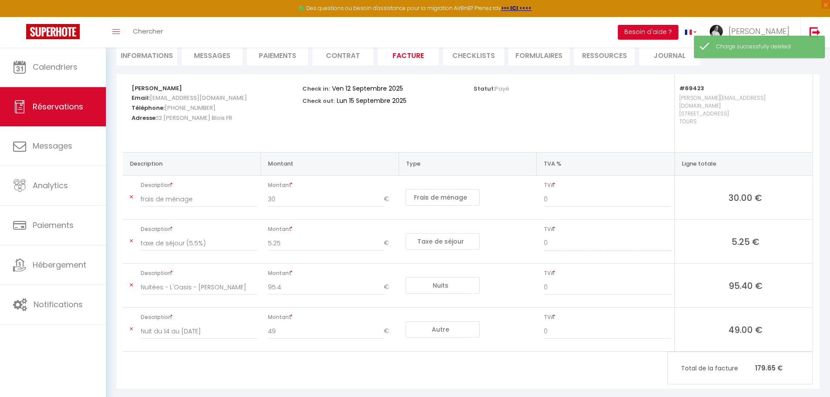
type input "taxe de séjour (5.5%)"
type input "5.25"
select select "taxes"
type input "Nuitées - L'Oasis - [PERSON_NAME]"
type input "95.4"
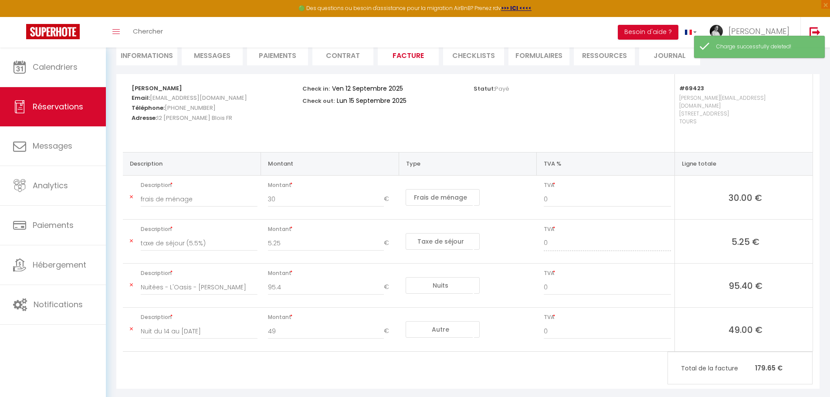
select select "nights"
select select "other"
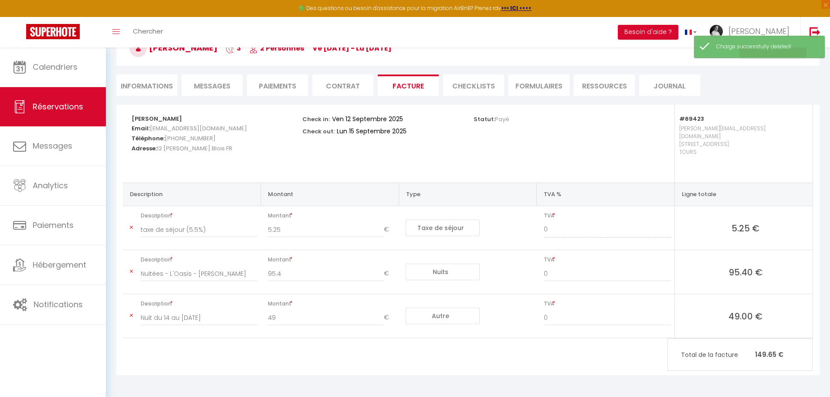
scroll to position [49, 0]
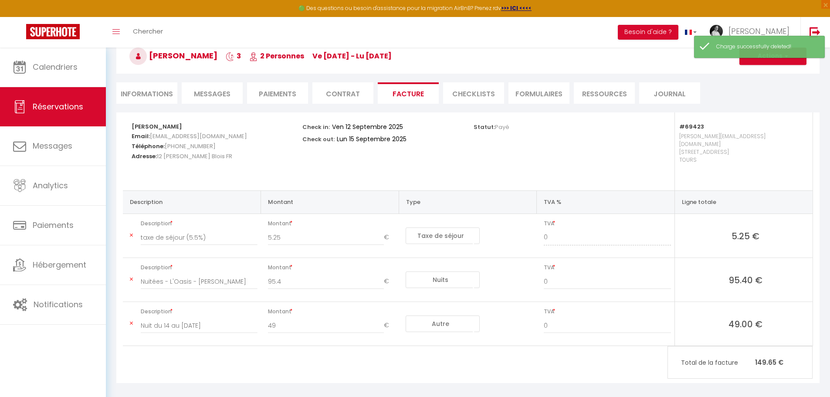
click at [132, 233] on icon at bounding box center [131, 235] width 3 height 5
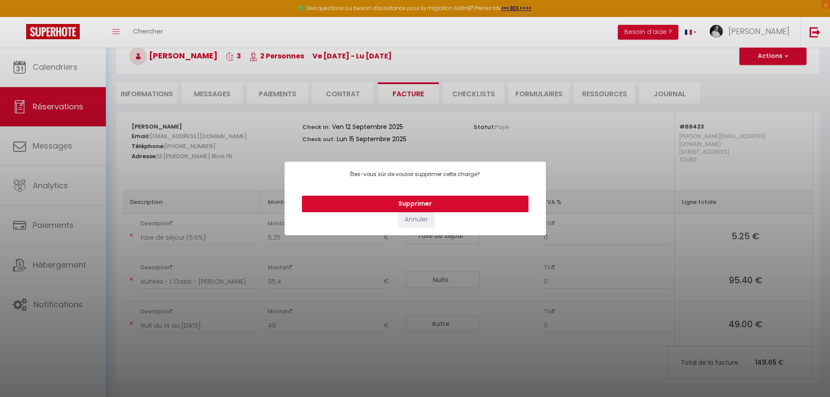
click at [393, 201] on button "Supprimer" at bounding box center [415, 204] width 227 height 17
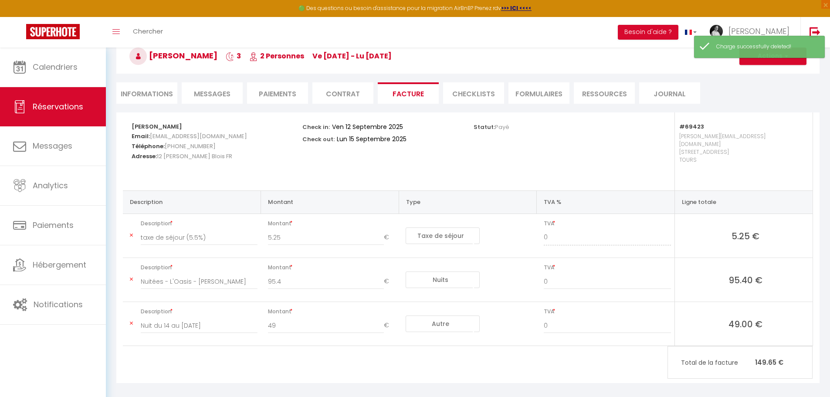
type input "Nuitées - L'Oasis - [PERSON_NAME]"
type input "95.4"
select select "nights"
select select "other"
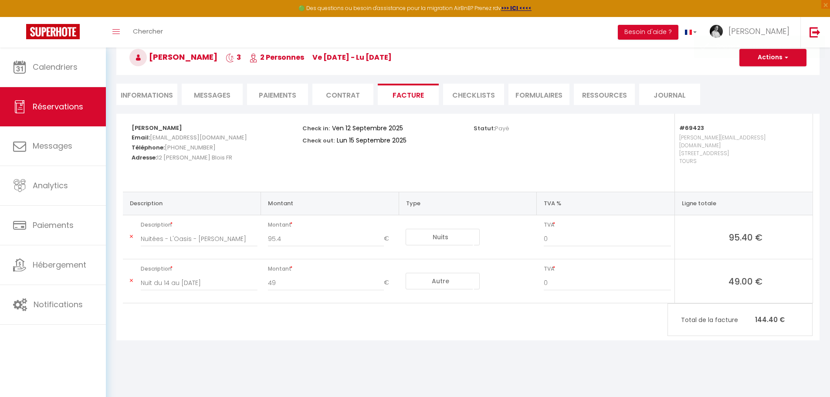
click at [131, 234] on icon at bounding box center [131, 236] width 3 height 5
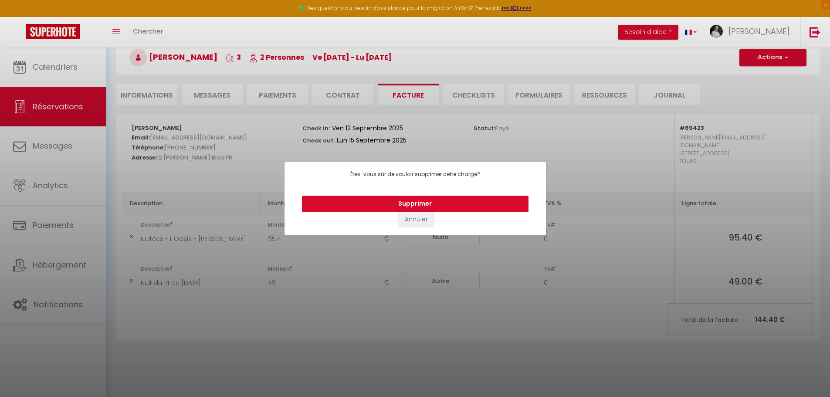
click at [426, 203] on button "Supprimer" at bounding box center [415, 204] width 227 height 17
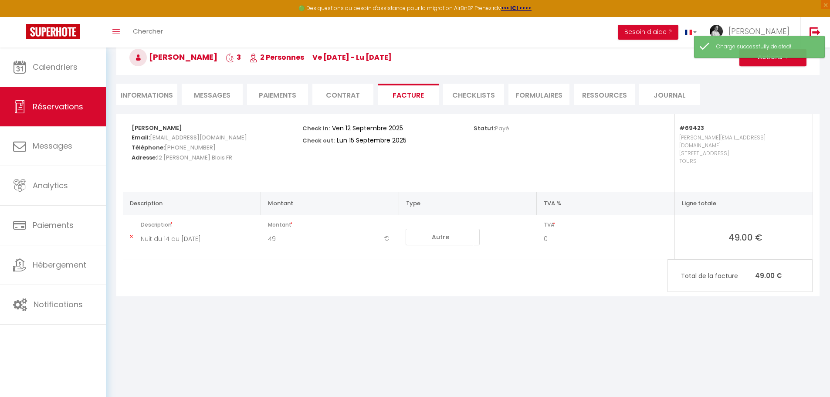
click at [470, 232] on select "Nuits Frais de ménage Taxe de séjour Autre Frais de service hôte Frais de paiem…" at bounding box center [443, 237] width 74 height 17
select select "nights"
click at [406, 229] on select "Nuits Frais de ménage Taxe de séjour Autre Frais de service hôte Frais de paiem…" at bounding box center [443, 237] width 74 height 17
click at [790, 55] on button "Actions" at bounding box center [772, 57] width 67 height 17
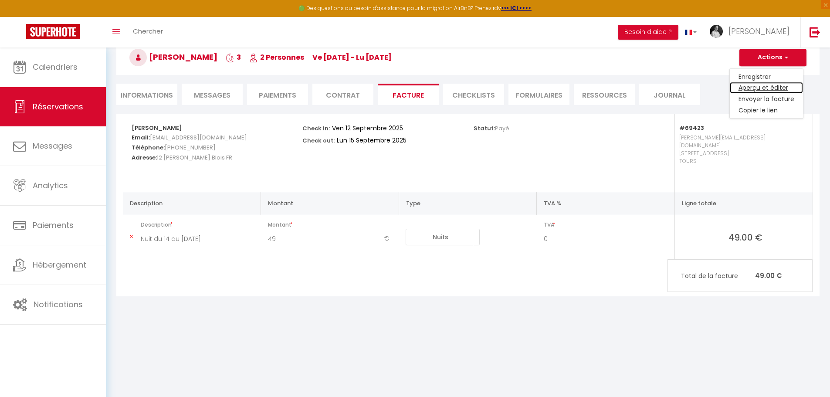
click at [765, 90] on link "Aperçu et éditer" at bounding box center [766, 87] width 73 height 11
click at [165, 96] on li "Informations" at bounding box center [146, 94] width 61 height 21
select select
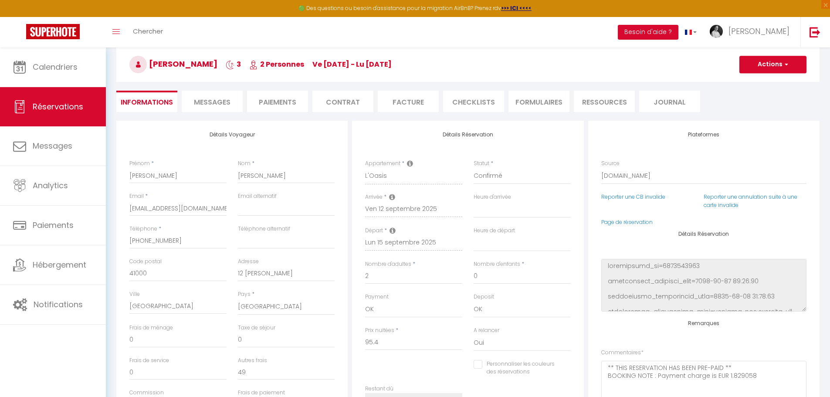
scroll to position [4, 0]
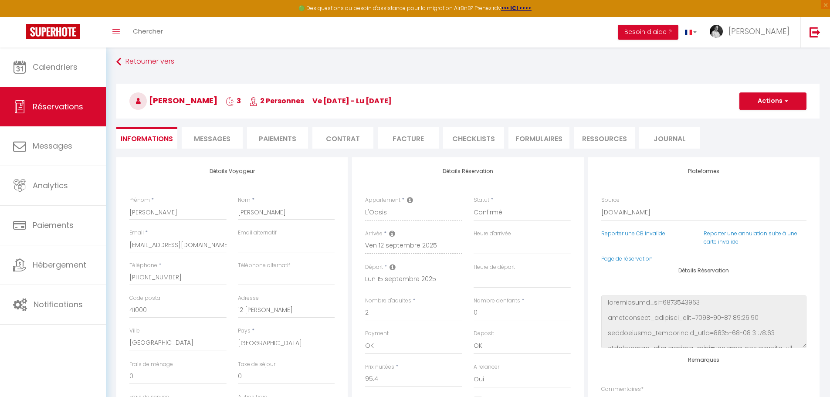
click at [290, 135] on li "Paiements" at bounding box center [277, 137] width 61 height 21
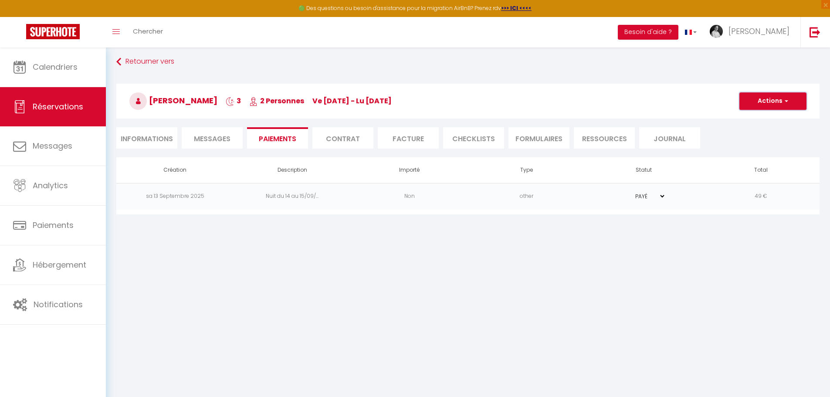
click at [786, 98] on span "button" at bounding box center [784, 101] width 5 height 8
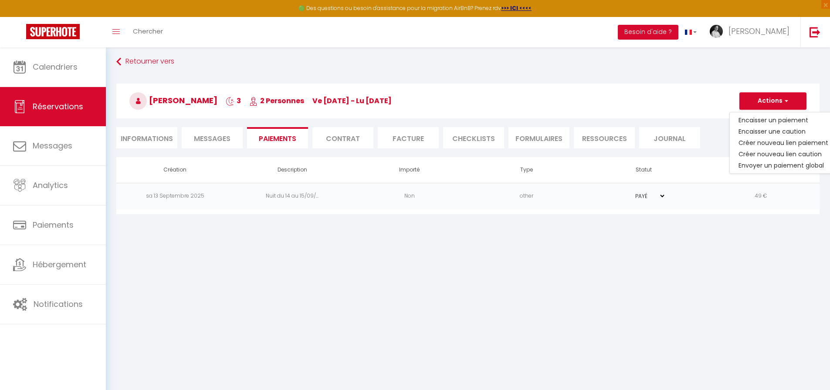
click at [592, 303] on body "🟢 Des questions ou besoin d'assistance pour la migration AirBnB? Prenez rdv >>>…" at bounding box center [415, 239] width 830 height 390
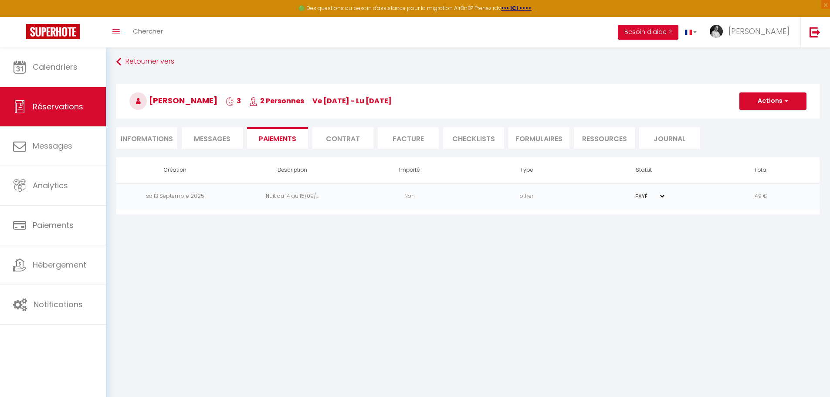
click at [407, 139] on li "Facture" at bounding box center [408, 137] width 61 height 21
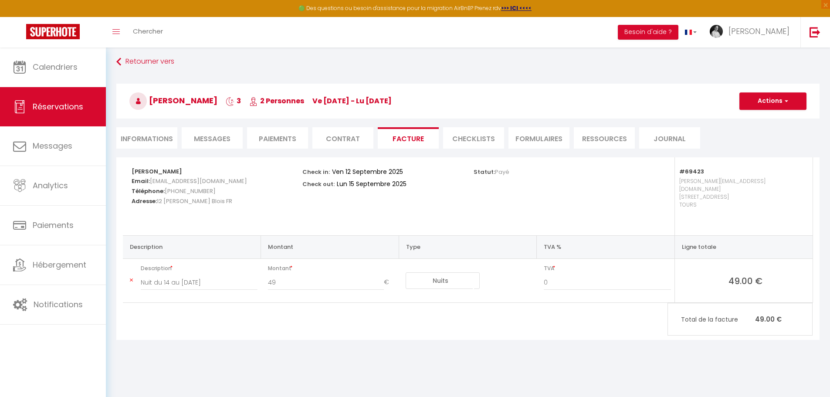
click at [736, 144] on ul "Informations Messages Paiements Contrat Facture CHECKLISTS FORMULAIRES Ressourc…" at bounding box center [467, 137] width 703 height 21
click at [165, 139] on li "Informations" at bounding box center [146, 137] width 61 height 21
select select
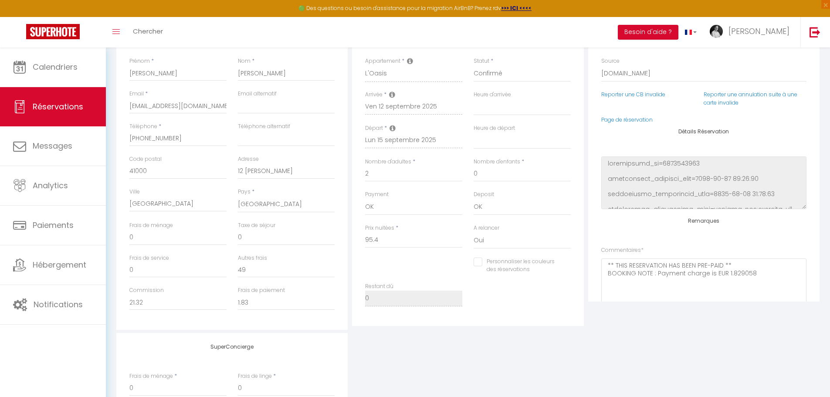
scroll to position [178, 0]
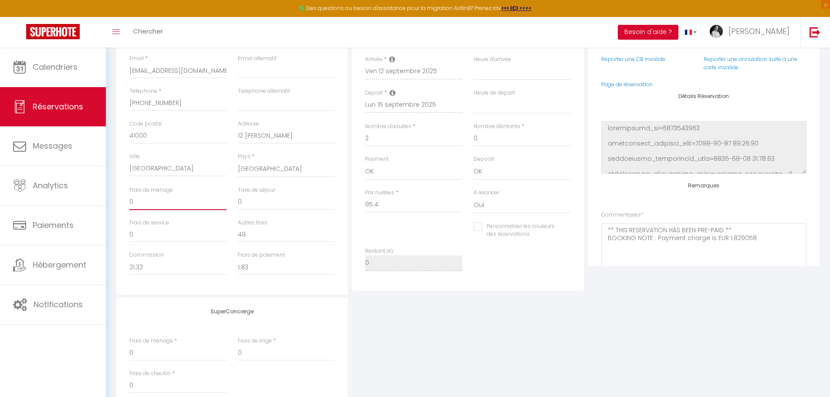
drag, startPoint x: 136, startPoint y: 205, endPoint x: 125, endPoint y: 203, distance: 11.9
click at [125, 203] on div "Frais de ménage 0" at bounding box center [178, 202] width 108 height 33
type input "3"
select select
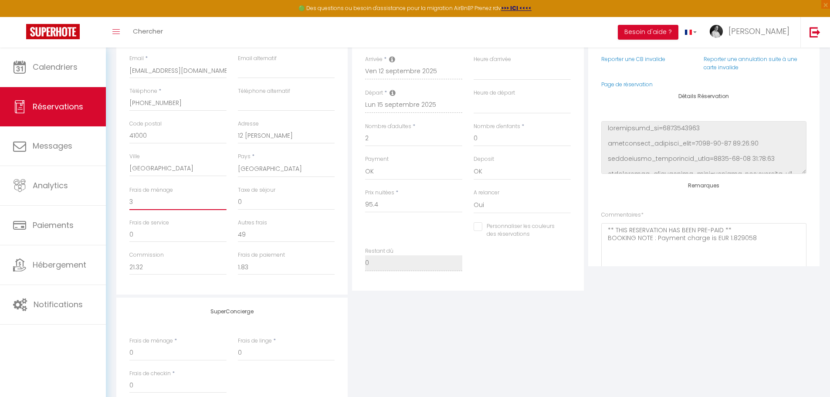
checkbox input "false"
type input "30"
select select
checkbox input "false"
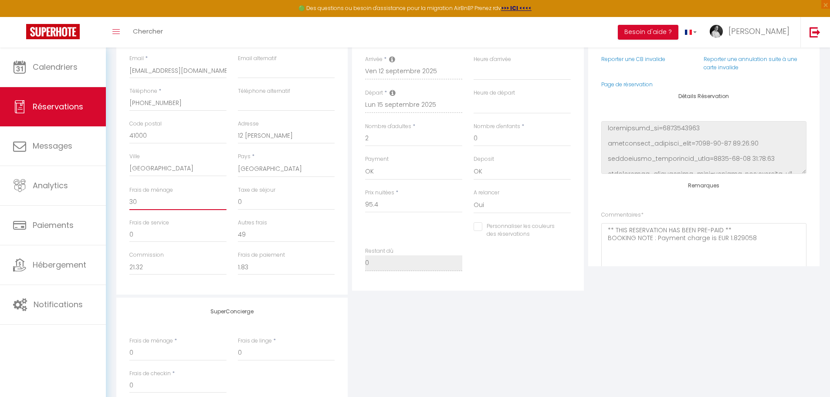
type input "30"
click at [385, 324] on div "SuperConcierge Frais de ménage * 0 Frais de linge * 0 Frais de checkin * 0" at bounding box center [467, 355] width 707 height 115
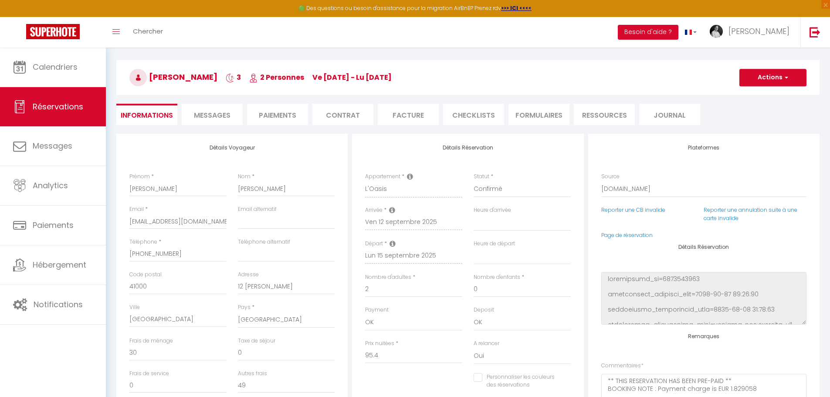
scroll to position [0, 0]
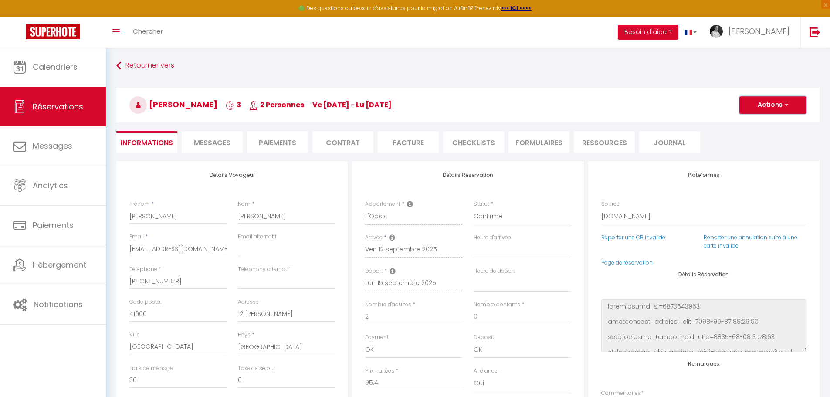
click at [783, 104] on span "button" at bounding box center [784, 105] width 5 height 8
click at [756, 123] on link "Enregistrer" at bounding box center [764, 123] width 69 height 11
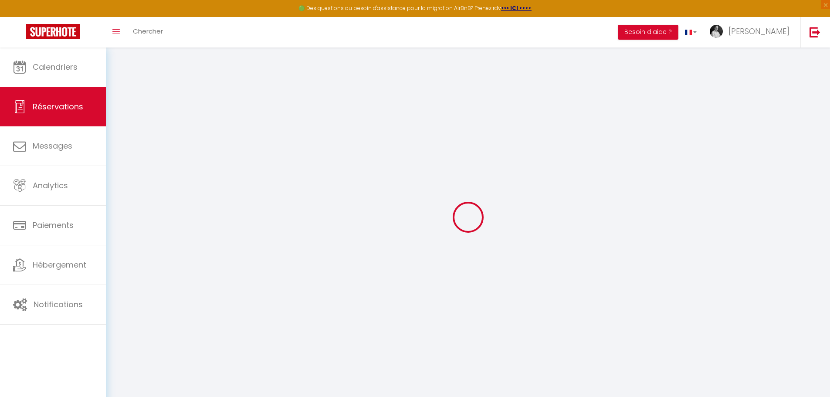
select select "not_cancelled"
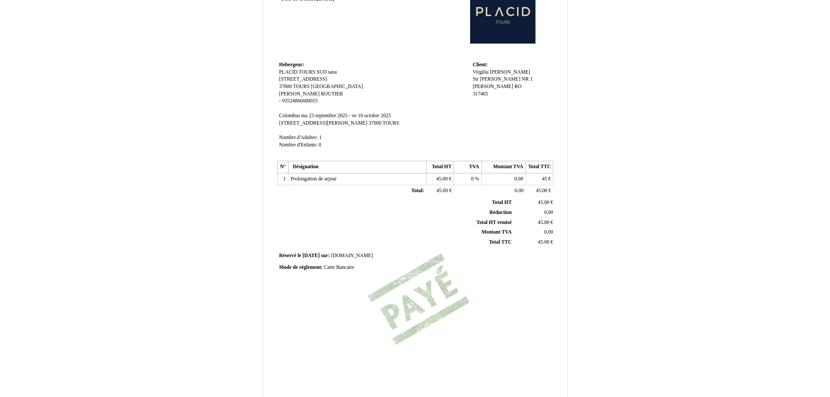
scroll to position [129, 0]
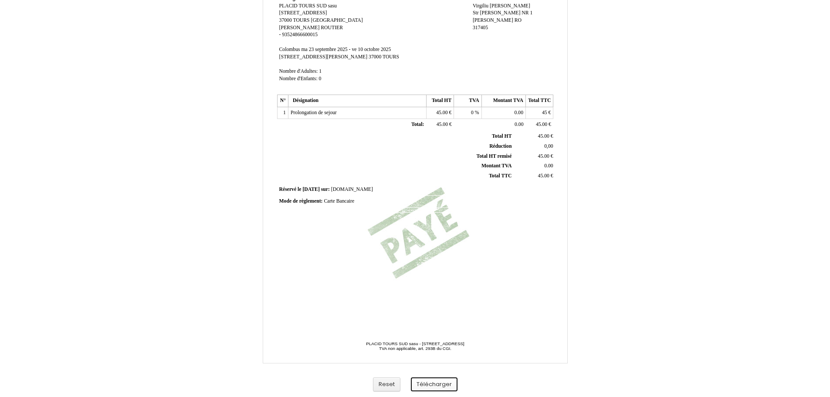
click at [427, 386] on button "Télécharger" at bounding box center [434, 384] width 47 height 14
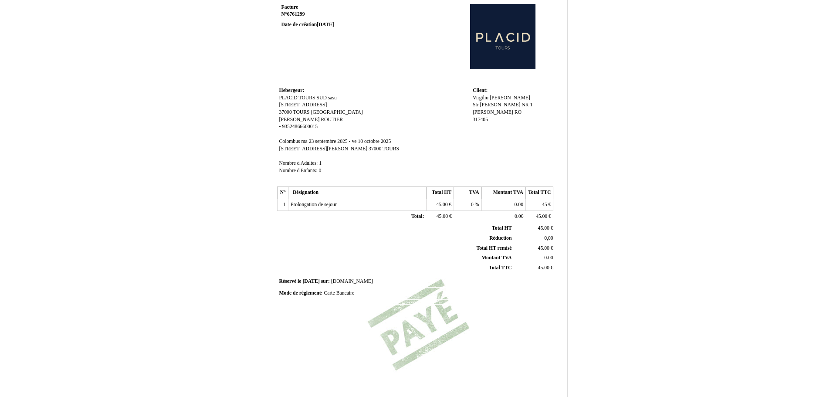
scroll to position [0, 0]
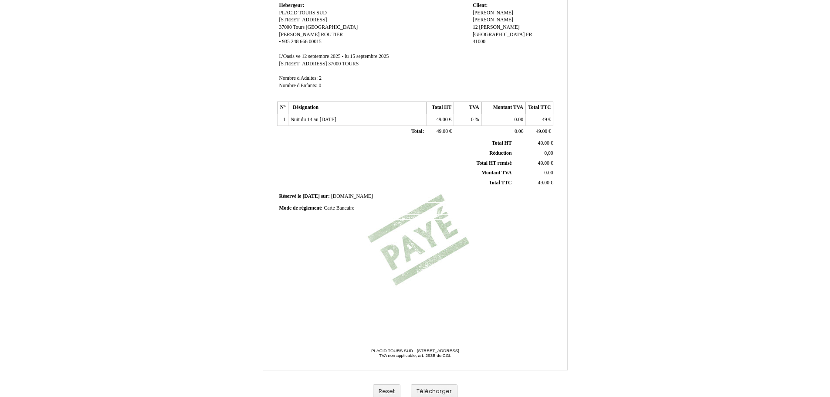
scroll to position [129, 0]
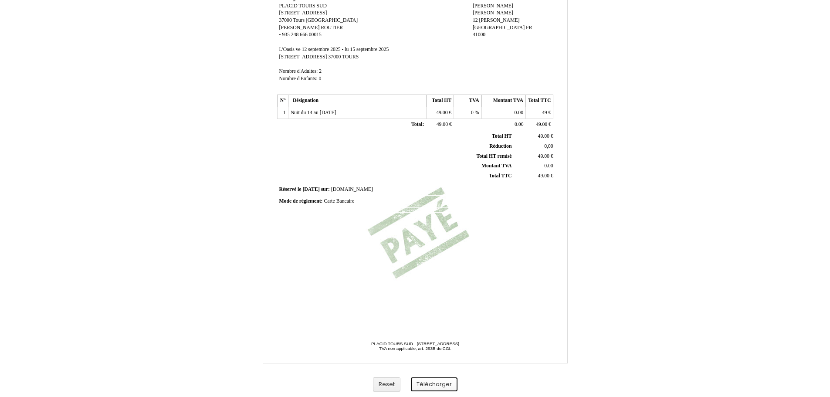
click at [425, 386] on button "Télécharger" at bounding box center [434, 384] width 47 height 14
click at [420, 386] on button "Télécharger" at bounding box center [434, 384] width 47 height 14
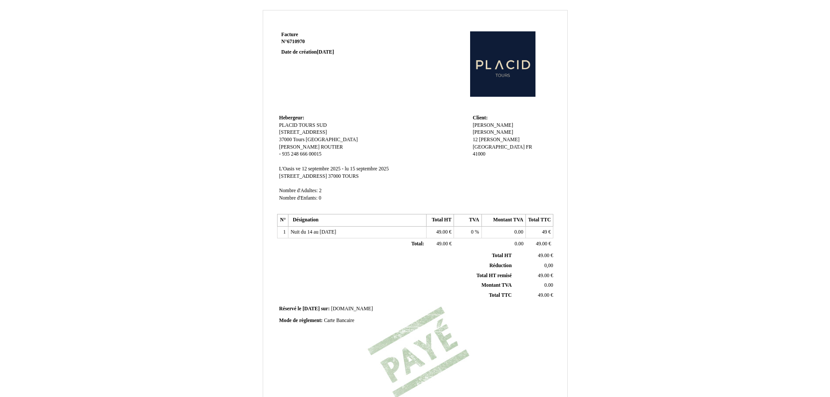
scroll to position [0, 0]
